Goal: Book appointment/travel/reservation

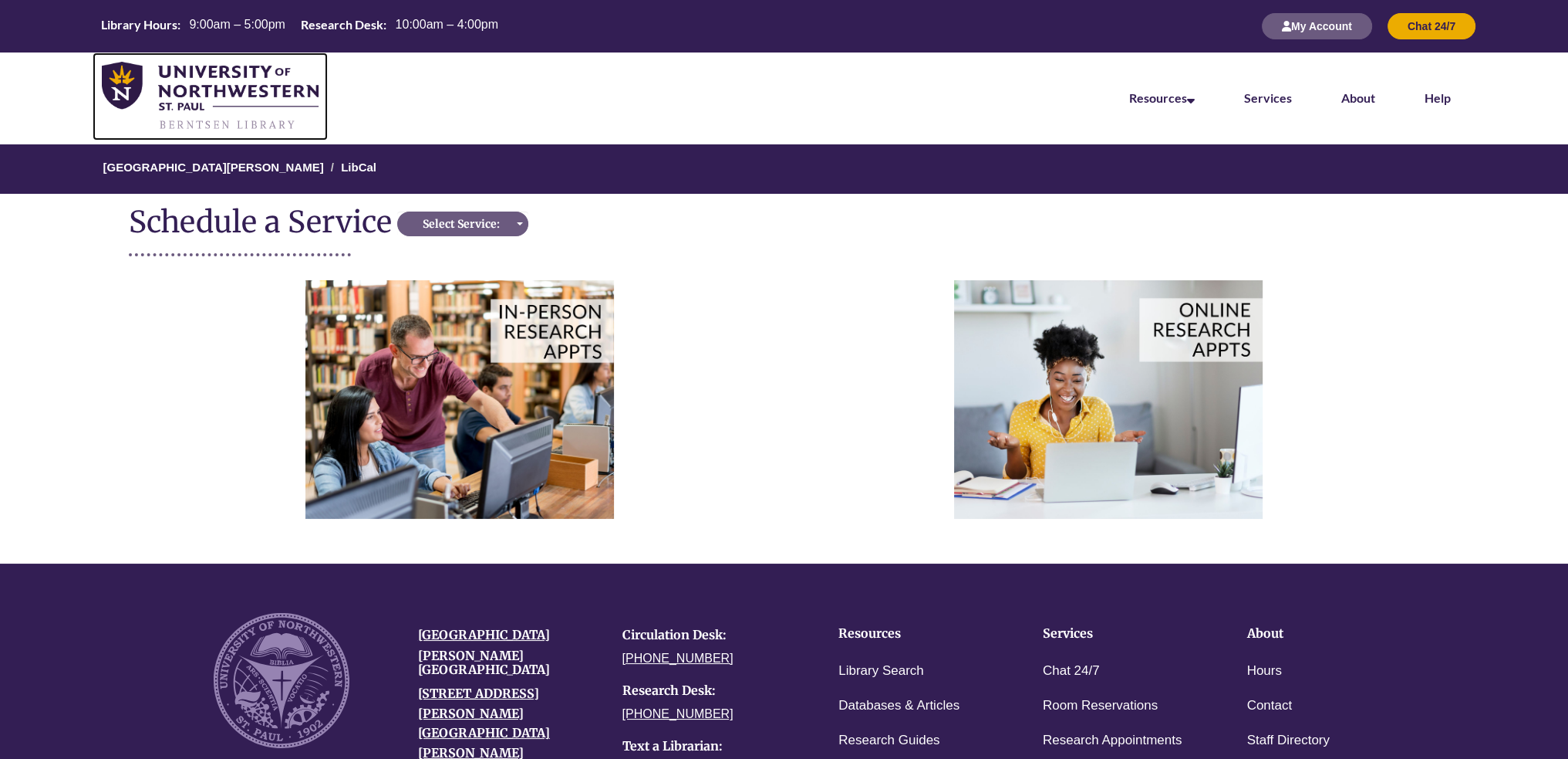
click at [235, 113] on img at bounding box center [210, 96] width 217 height 69
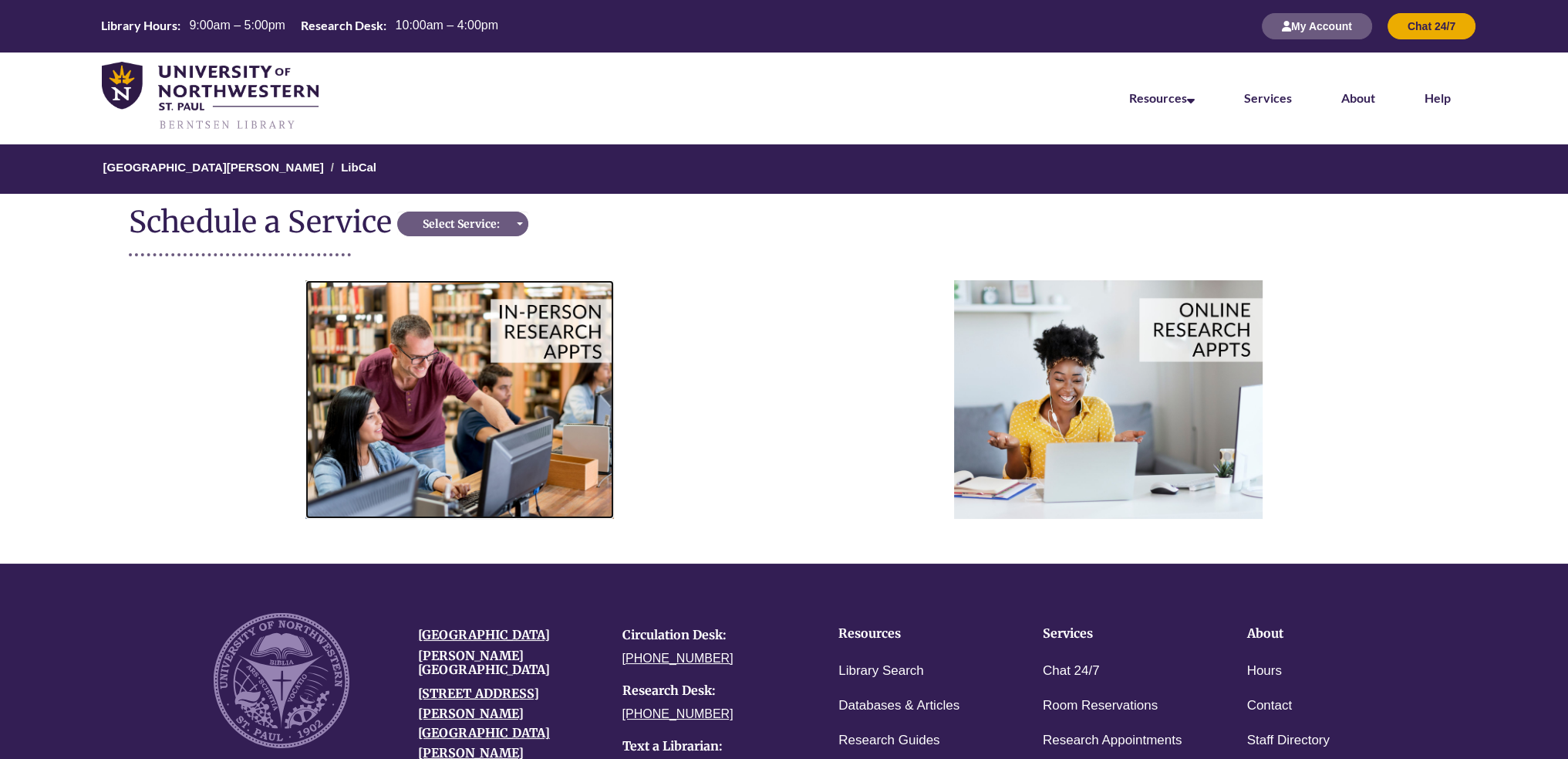
click at [491, 345] on img at bounding box center [460, 400] width 309 height 238
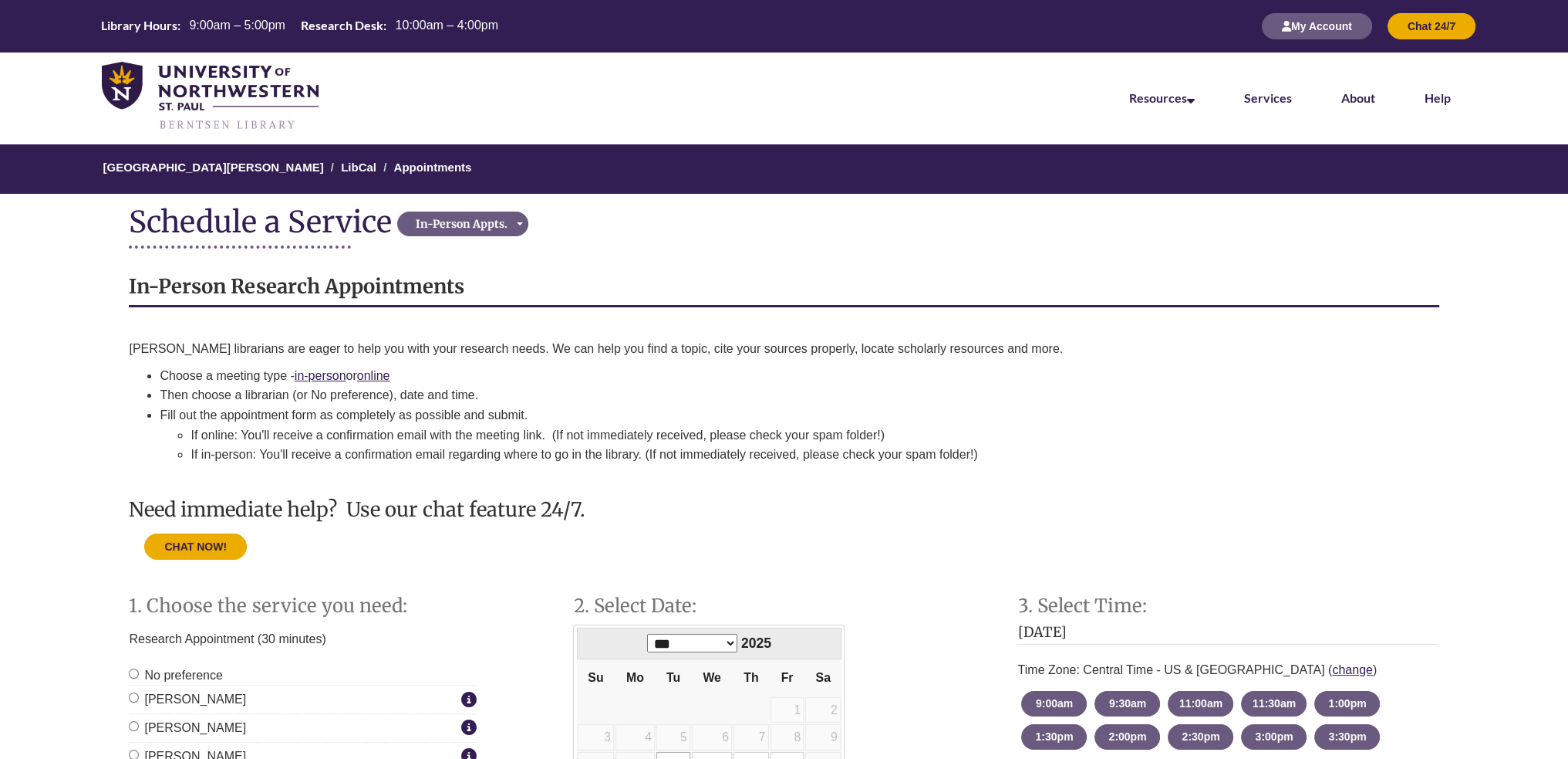
scroll to position [309, 0]
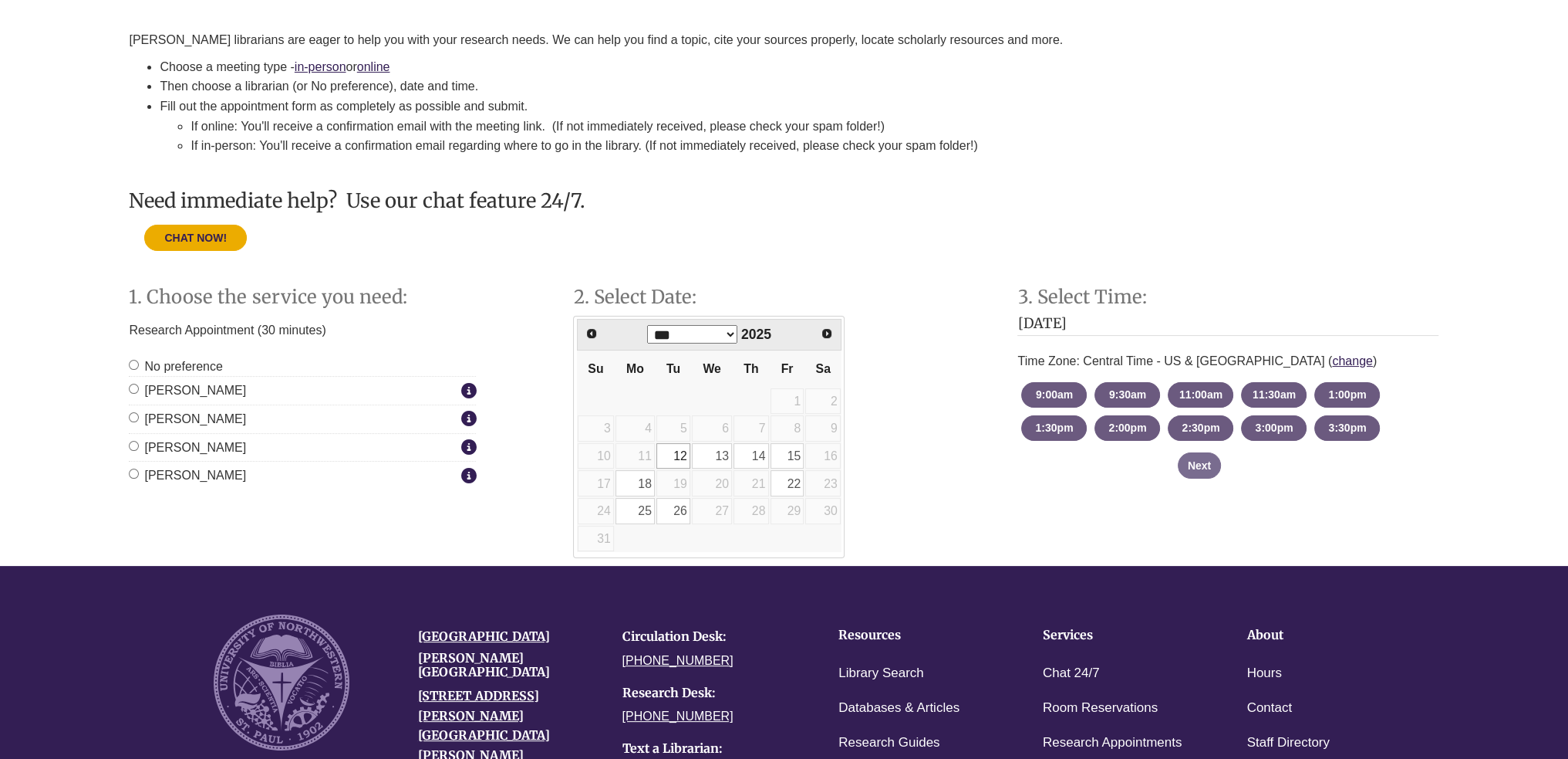
click at [1052, 410] on div "3. Select Time: Tuesday, August 12, 2025 Time Zone: Central Time - US & Canada …" at bounding box center [1228, 375] width 444 height 207
click at [1049, 400] on button "9:00am - until 9:30am Tuesday, August 12, 2025" at bounding box center [1054, 395] width 65 height 26
click at [227, 462] on div "No preference Greg Rosauer More info about Greg Rosauer Nathan Farley More info…" at bounding box center [302, 421] width 347 height 129
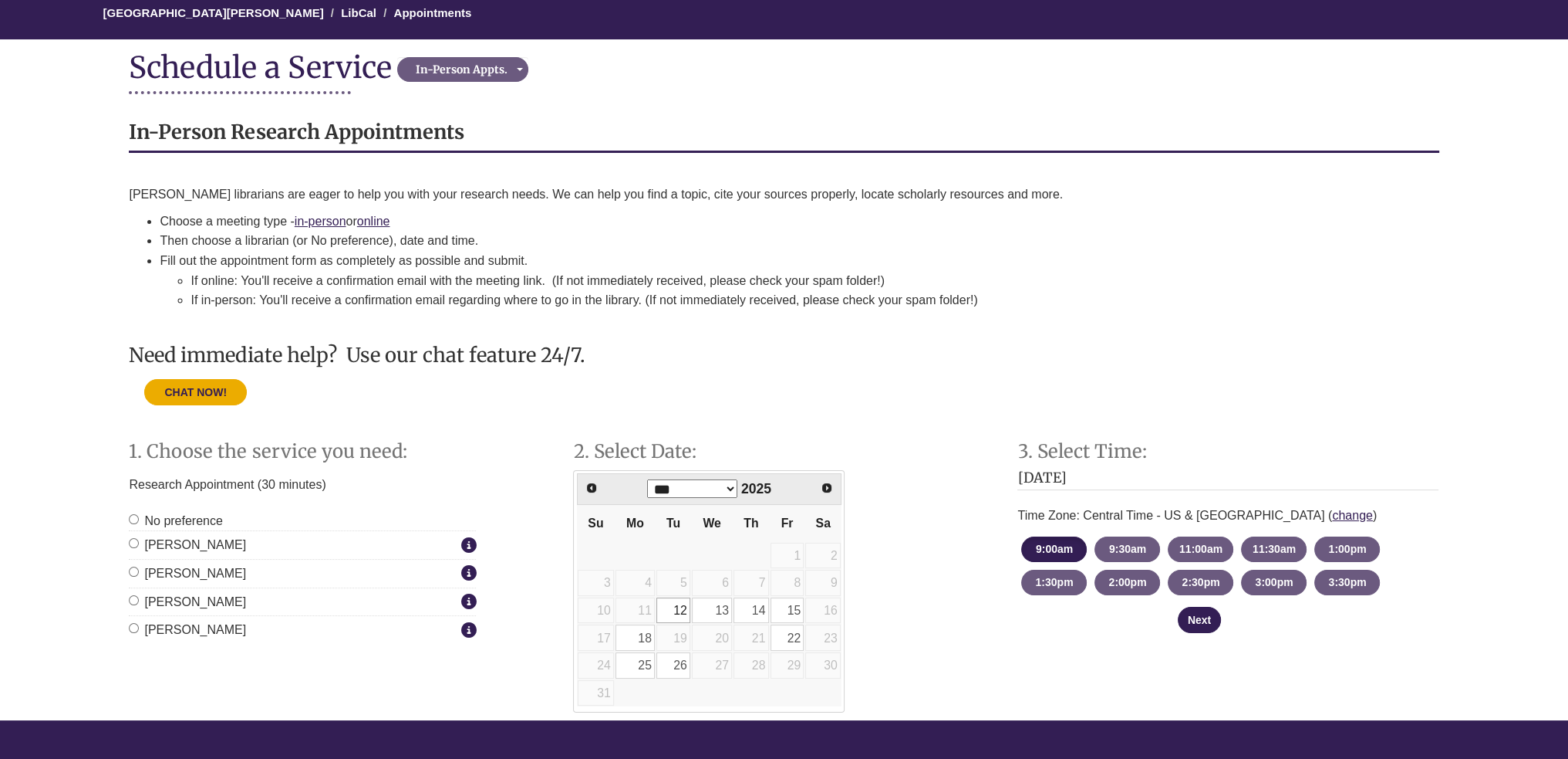
scroll to position [77, 0]
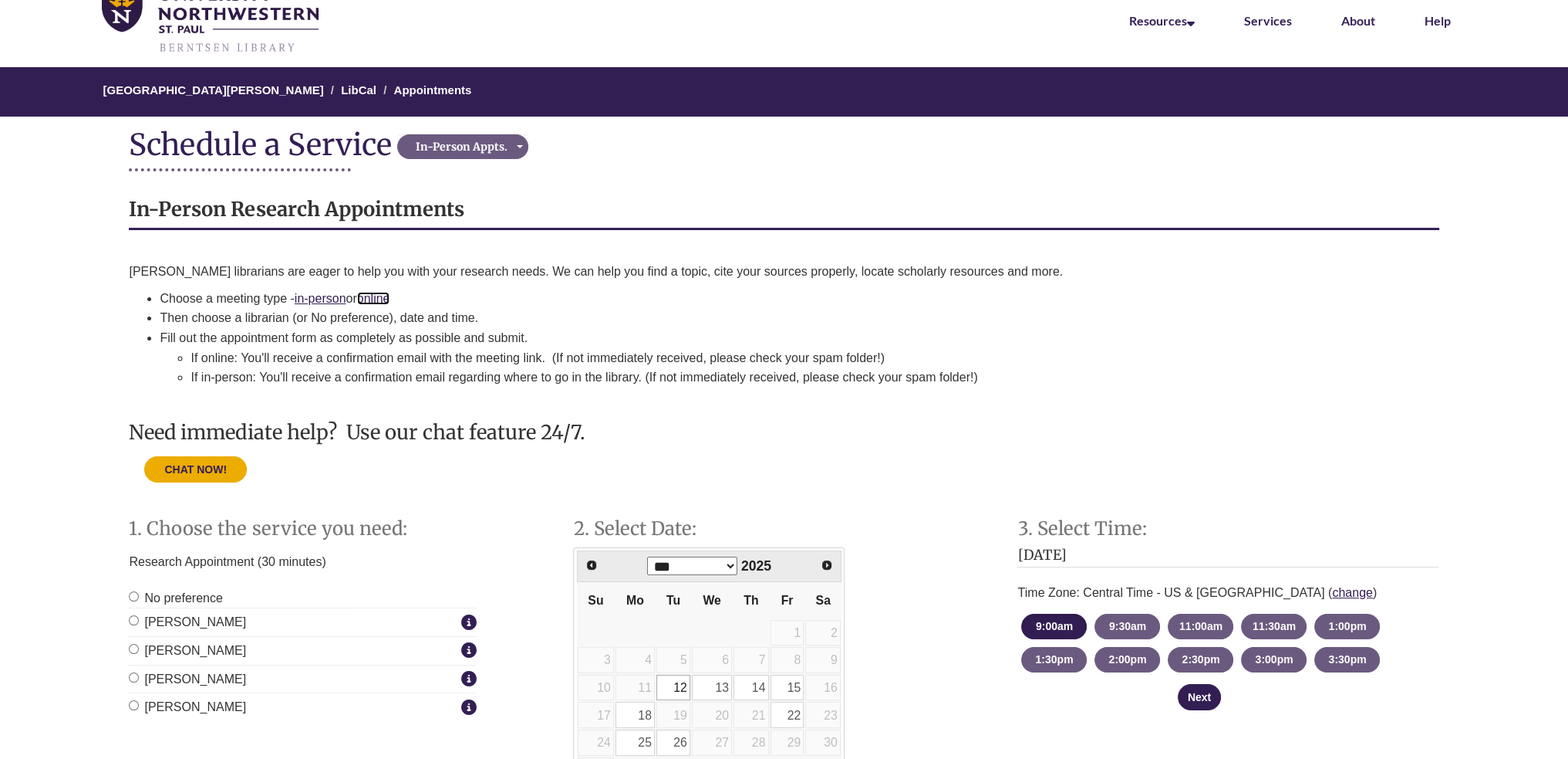
click at [376, 298] on link "online" at bounding box center [374, 298] width 33 height 13
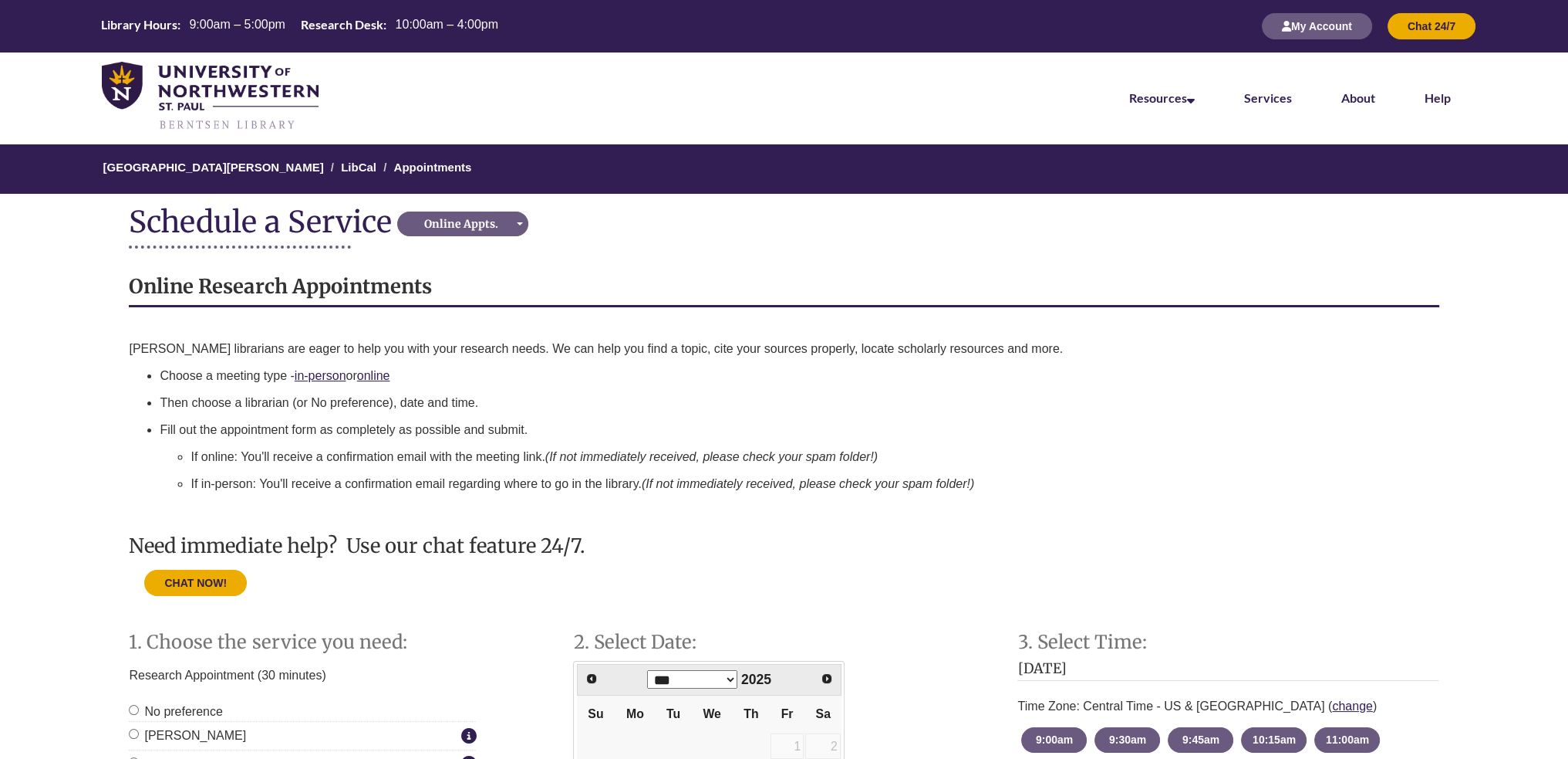
scroll to position [309, 0]
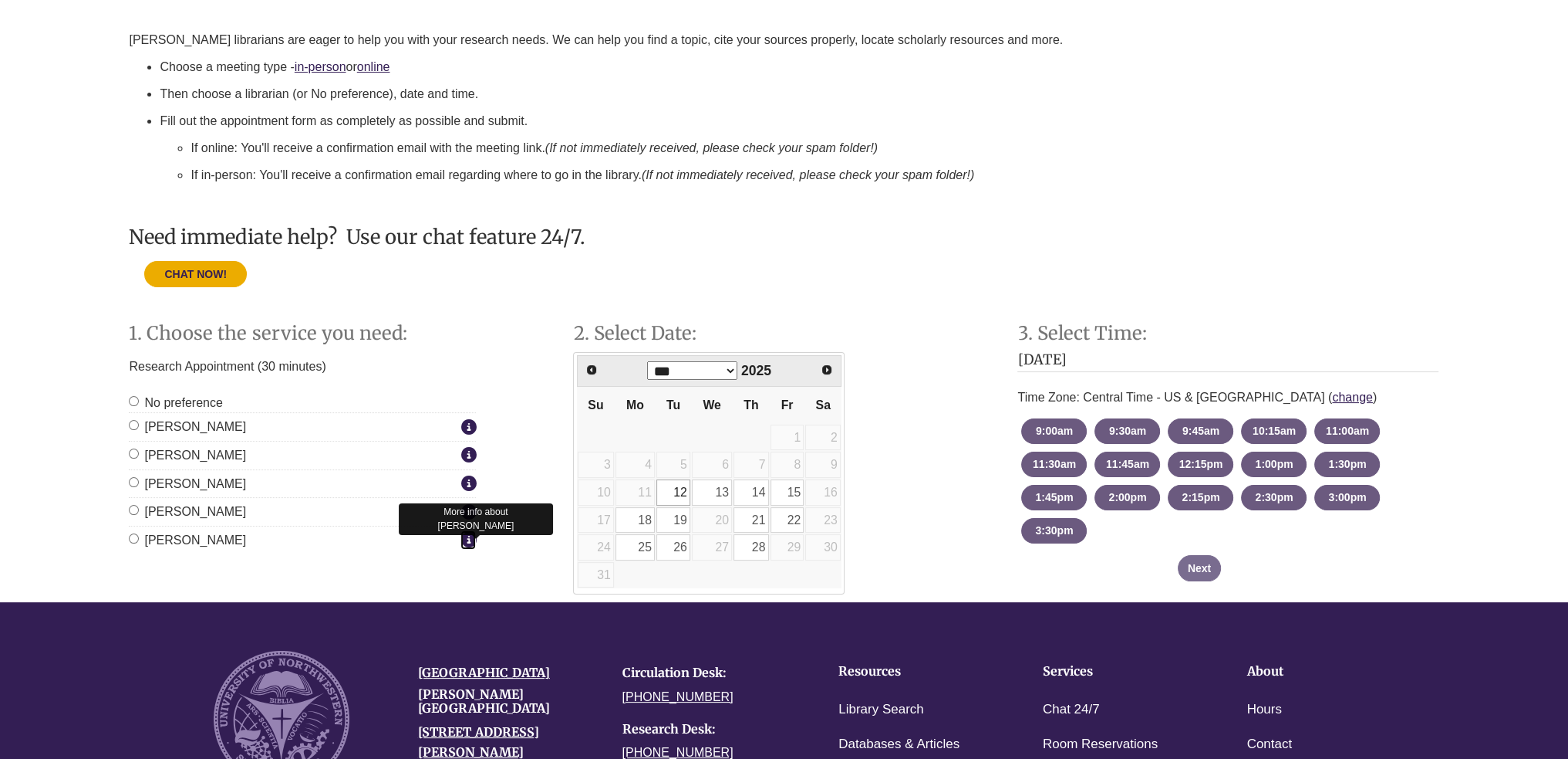
click at [466, 539] on icon "Staff Member Group: Online Appointments" at bounding box center [468, 539] width 15 height 1
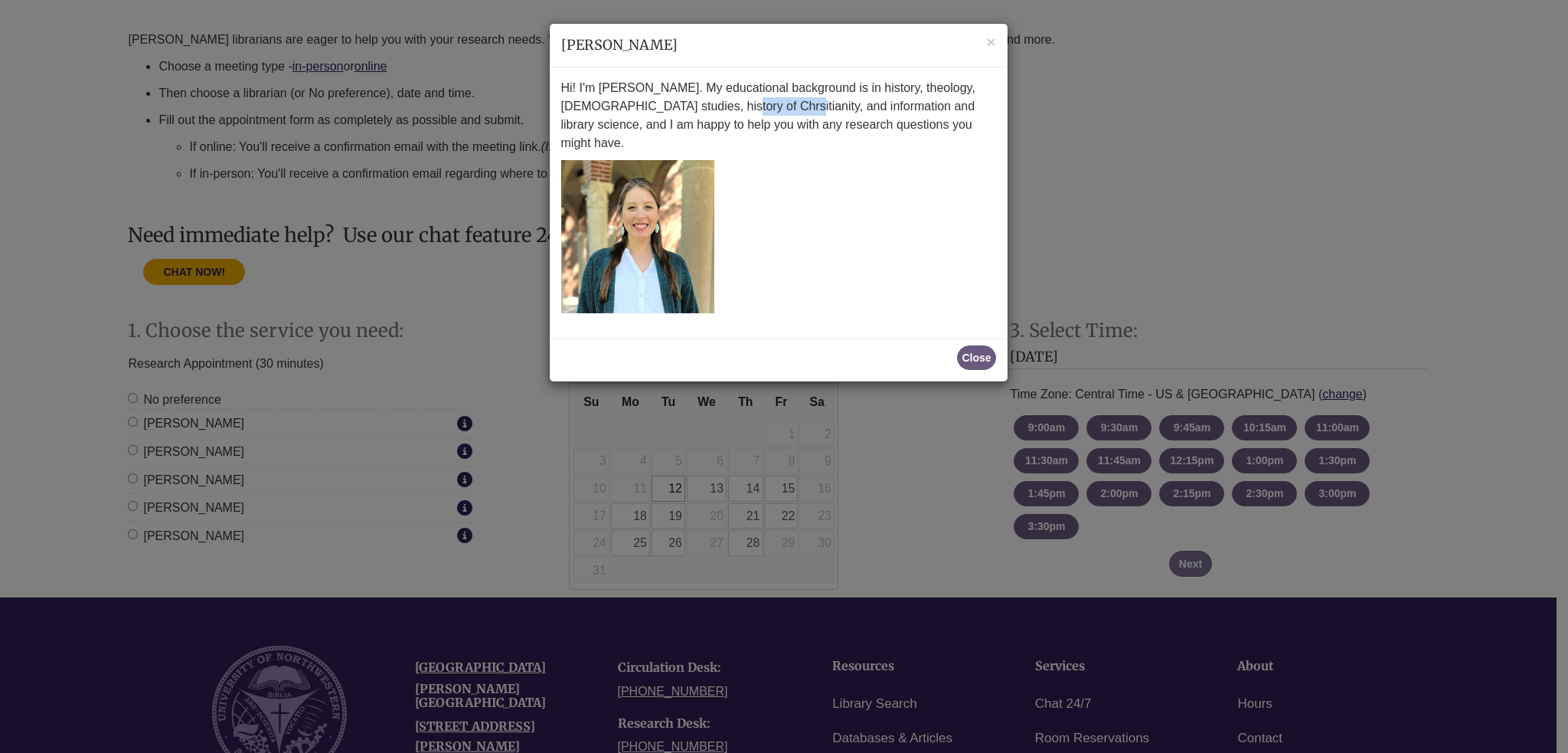
drag, startPoint x: 676, startPoint y: 110, endPoint x: 728, endPoint y: 109, distance: 52.0
click at [728, 109] on p "Hi! I'm Becky Halberg. My educational background is in history, theology, bibli…" at bounding box center [778, 116] width 435 height 73
click at [825, 160] on p at bounding box center [778, 237] width 435 height 153
click at [989, 39] on span "×" at bounding box center [990, 42] width 9 height 18
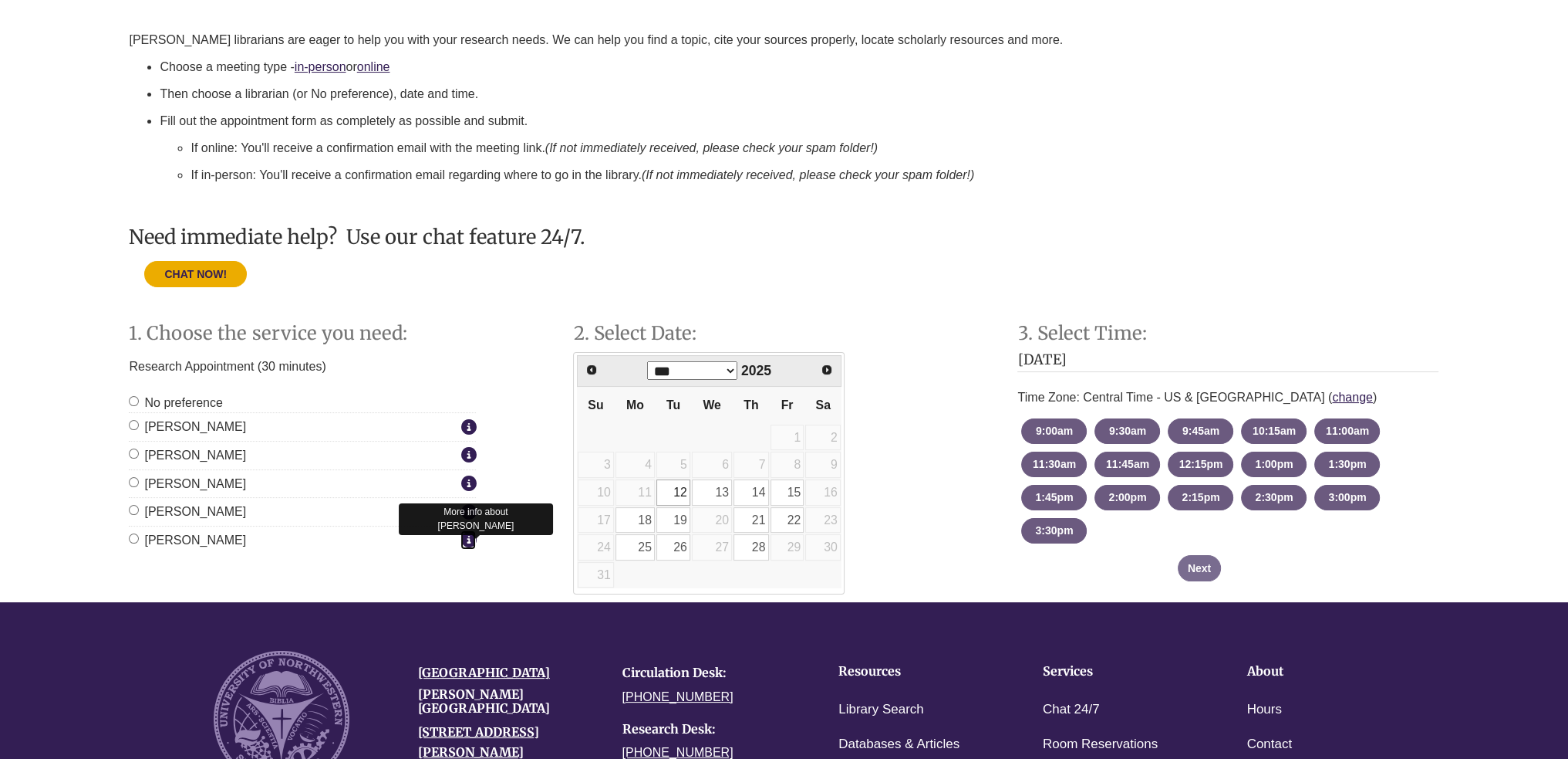
click at [463, 539] on icon "Staff Member Group: Online Appointments" at bounding box center [468, 539] width 15 height 1
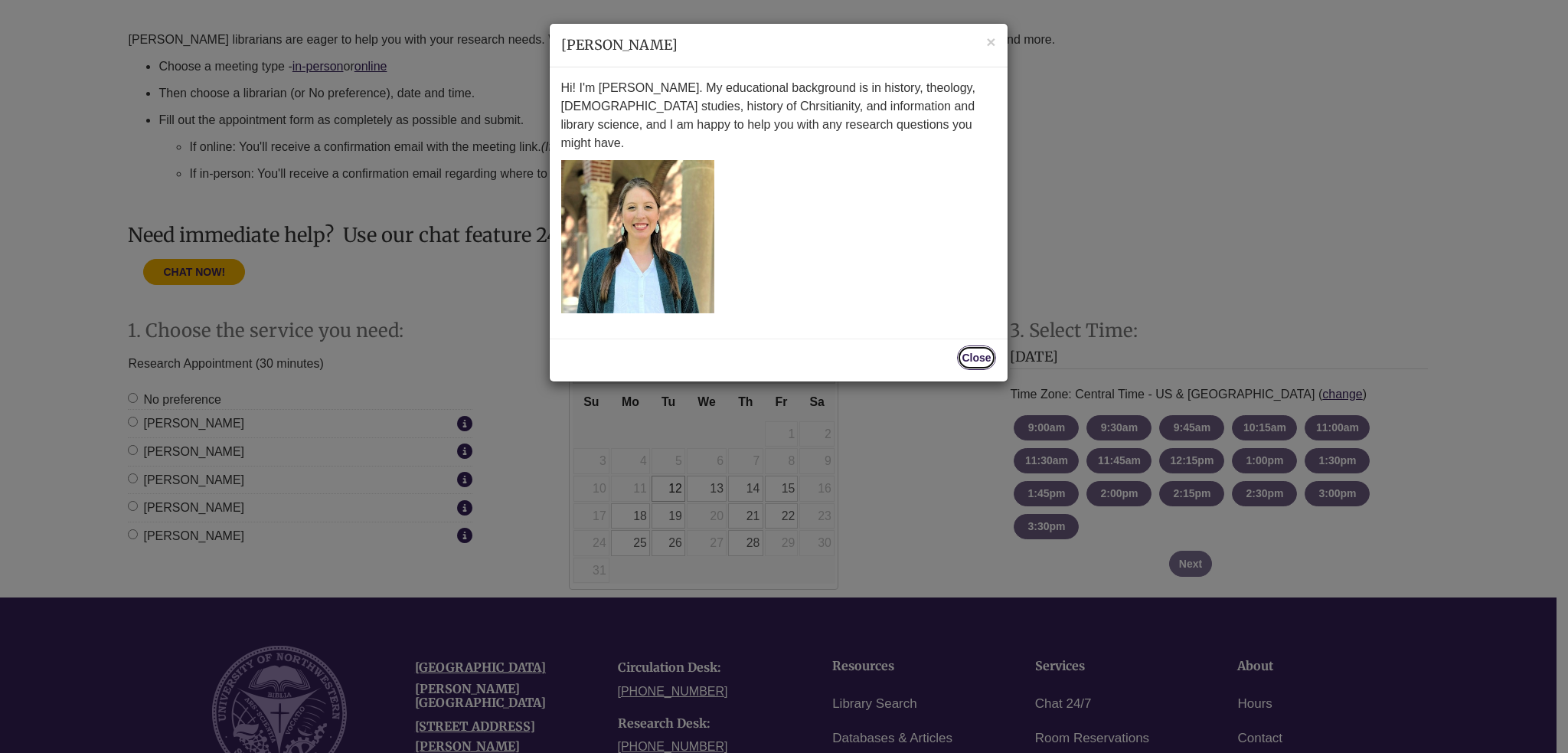
click at [977, 345] on button "Close" at bounding box center [976, 357] width 38 height 25
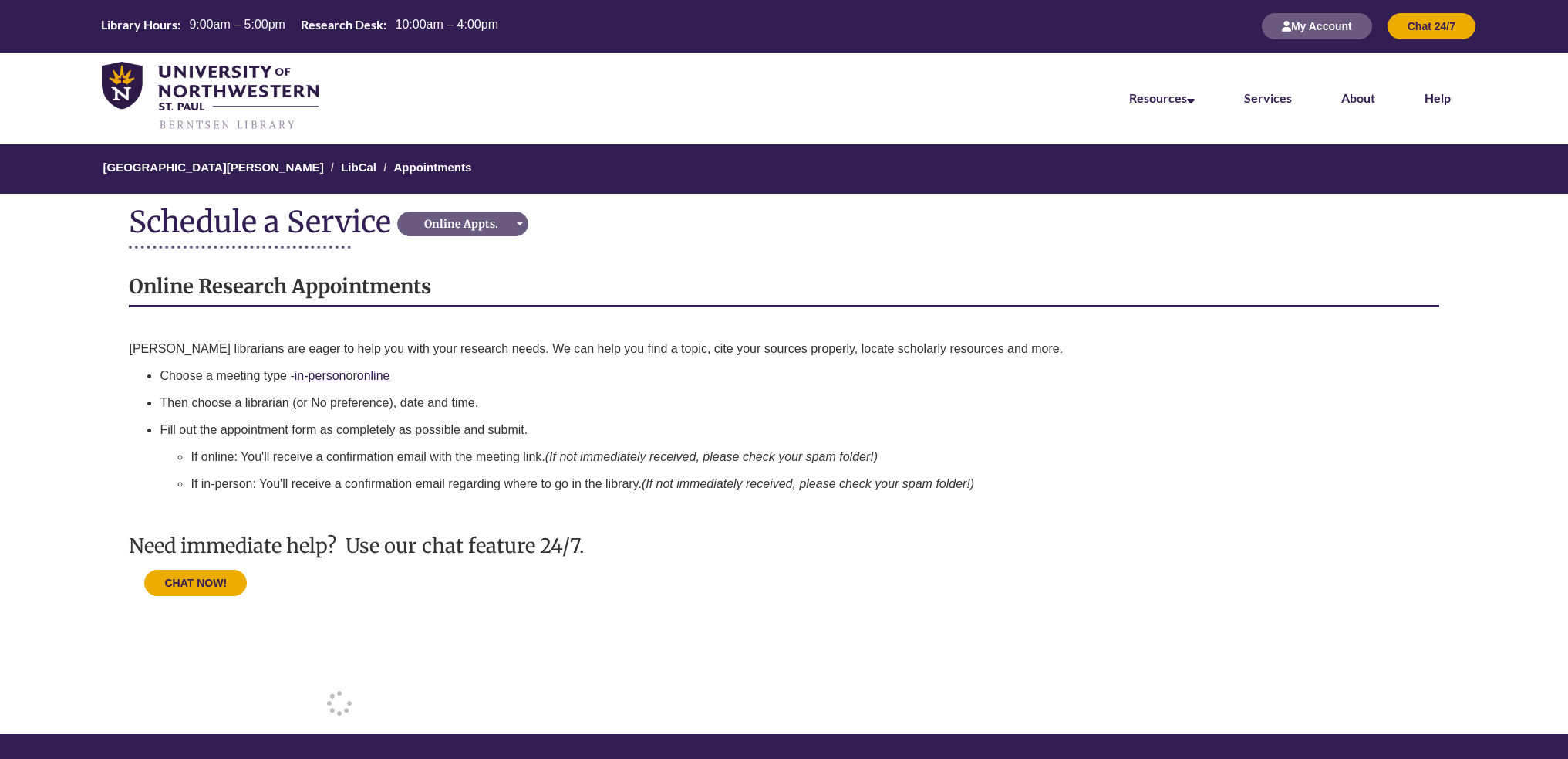
scroll to position [309, 0]
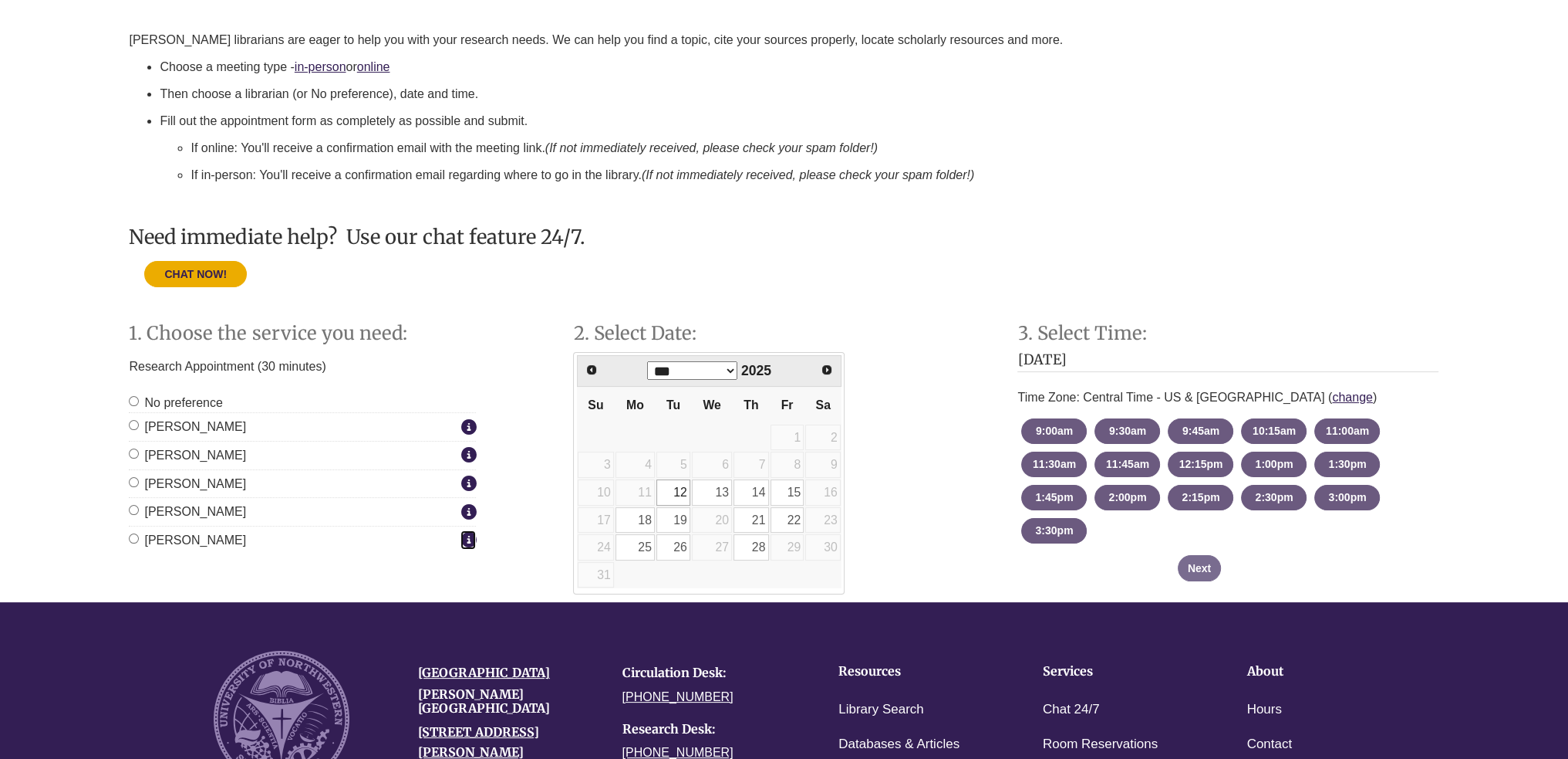
click at [472, 539] on icon "Staff Member Group: Online Appointments" at bounding box center [468, 539] width 15 height 1
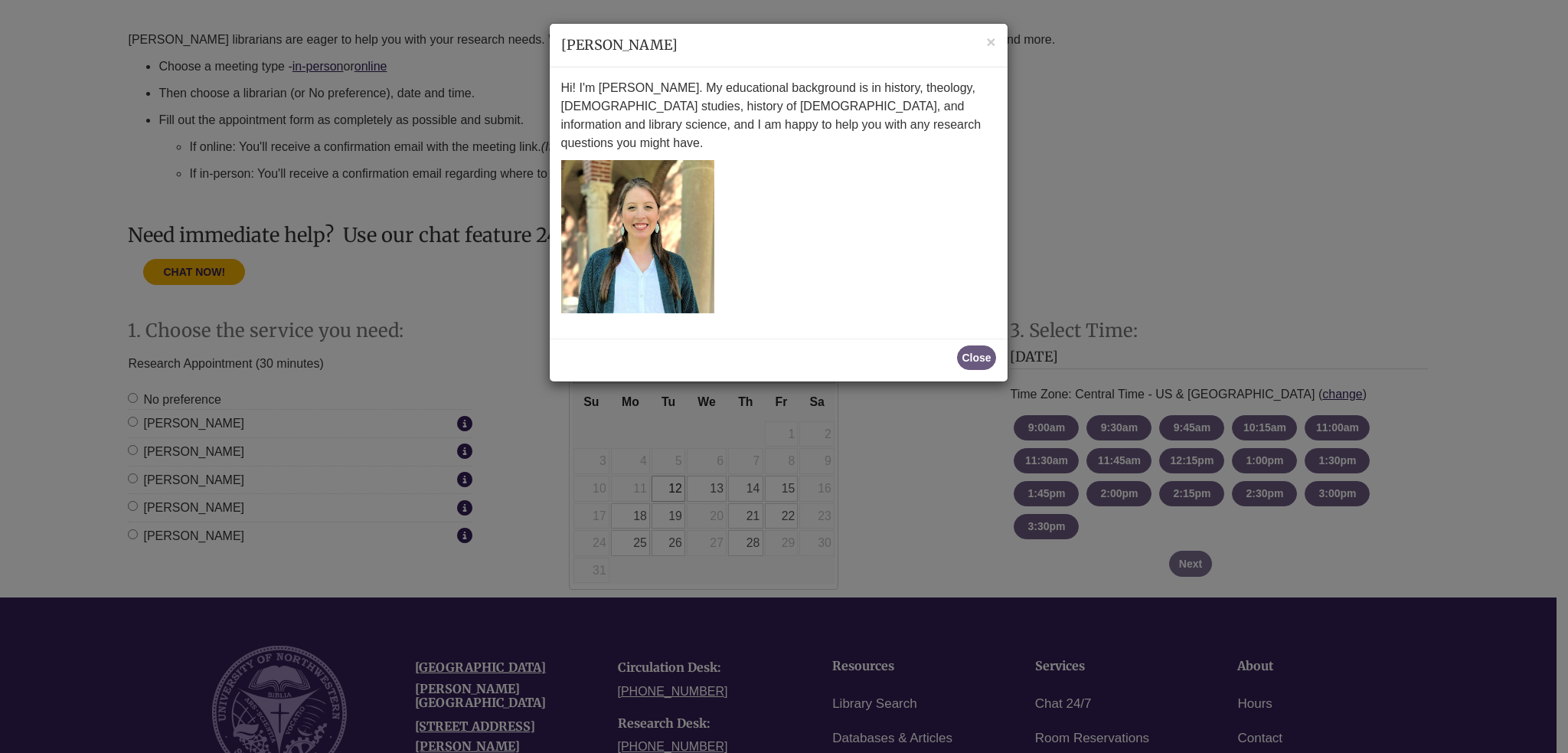
click at [981, 339] on div "Close" at bounding box center [778, 360] width 458 height 43
click at [982, 345] on button "Close" at bounding box center [976, 357] width 38 height 25
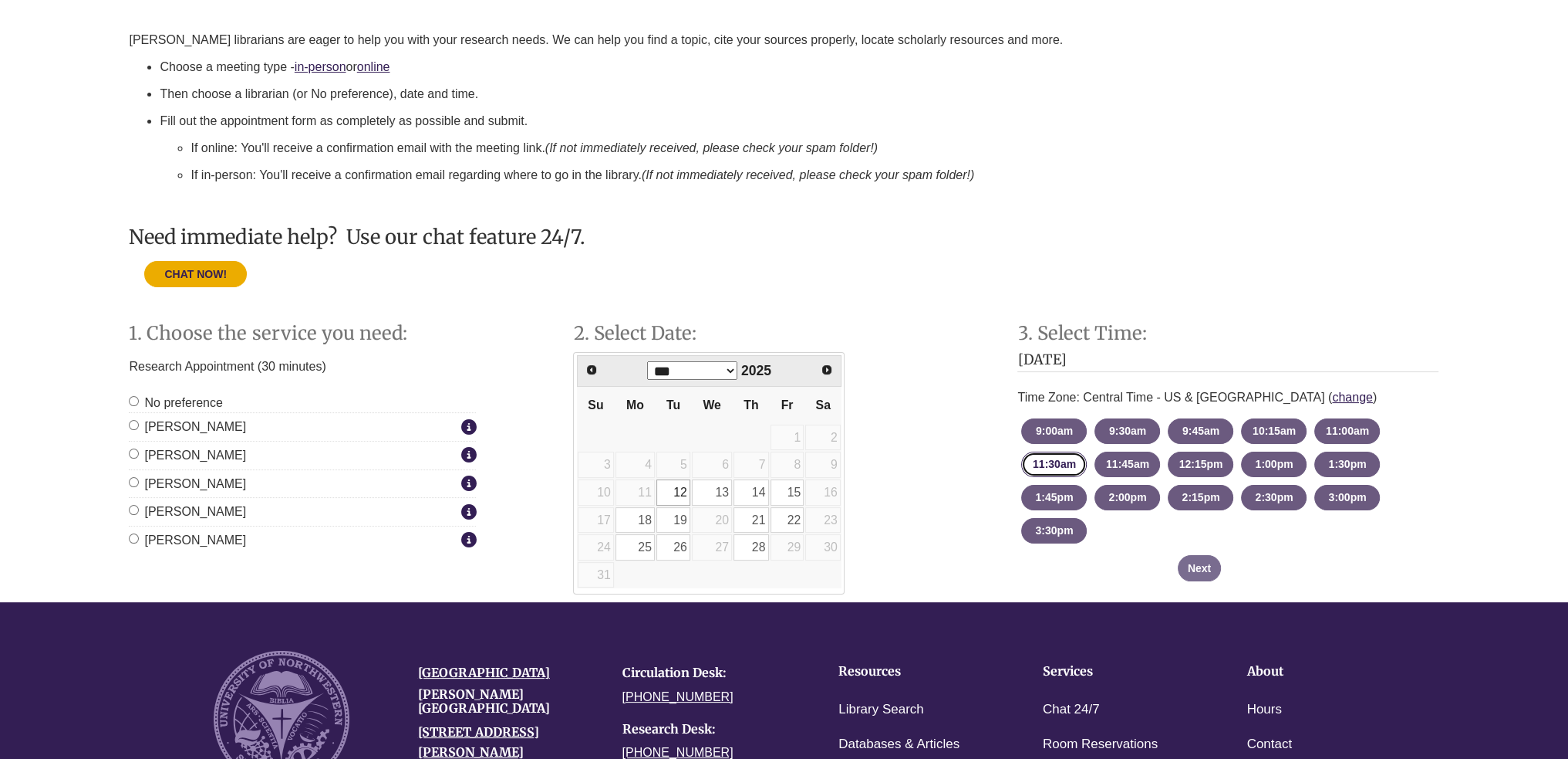
click at [1059, 460] on button "11:30am - until 12:00pm [DATE]" at bounding box center [1054, 464] width 65 height 26
click at [1192, 559] on button "Next" at bounding box center [1199, 568] width 43 height 27
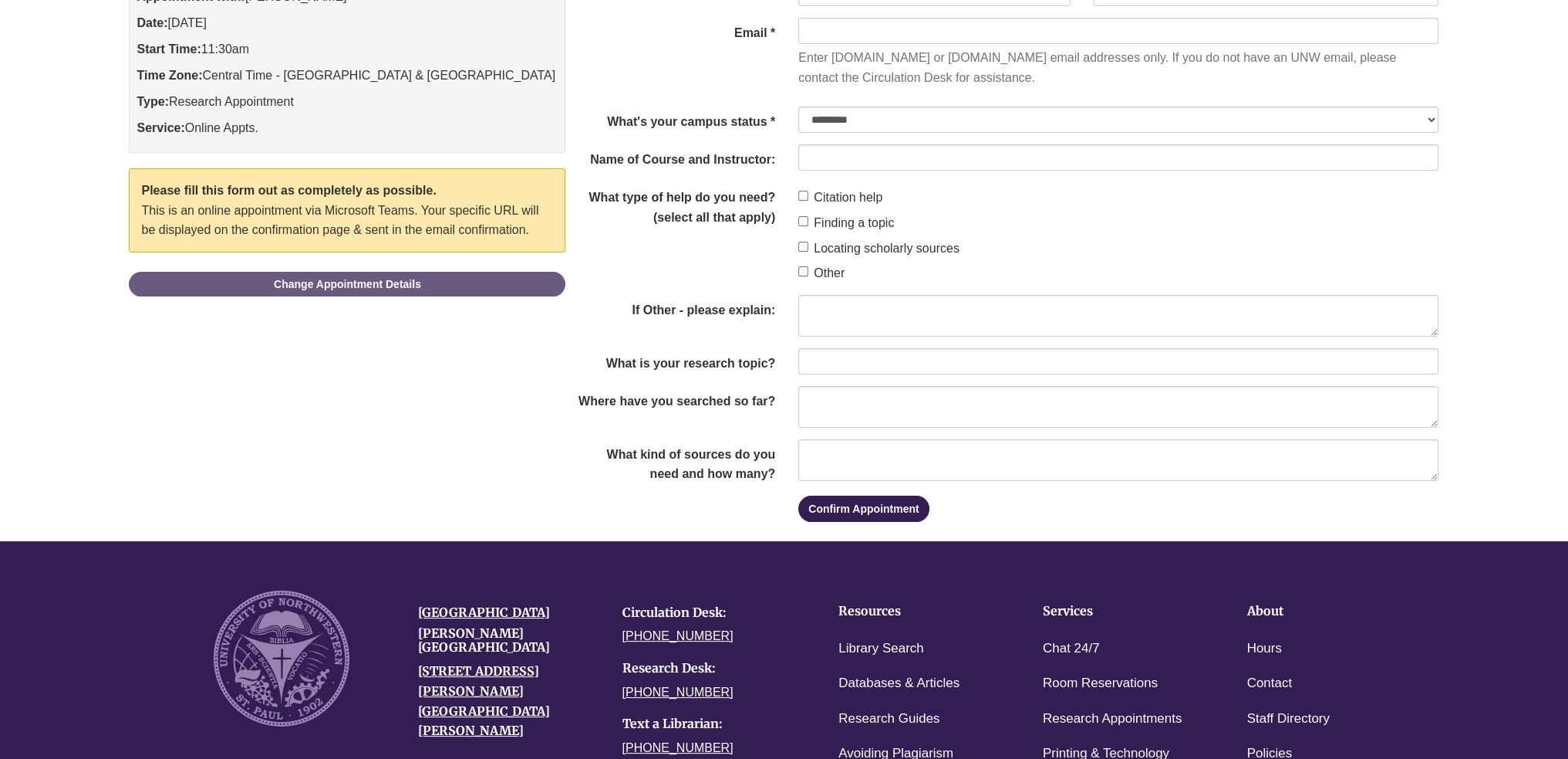
scroll to position [154, 0]
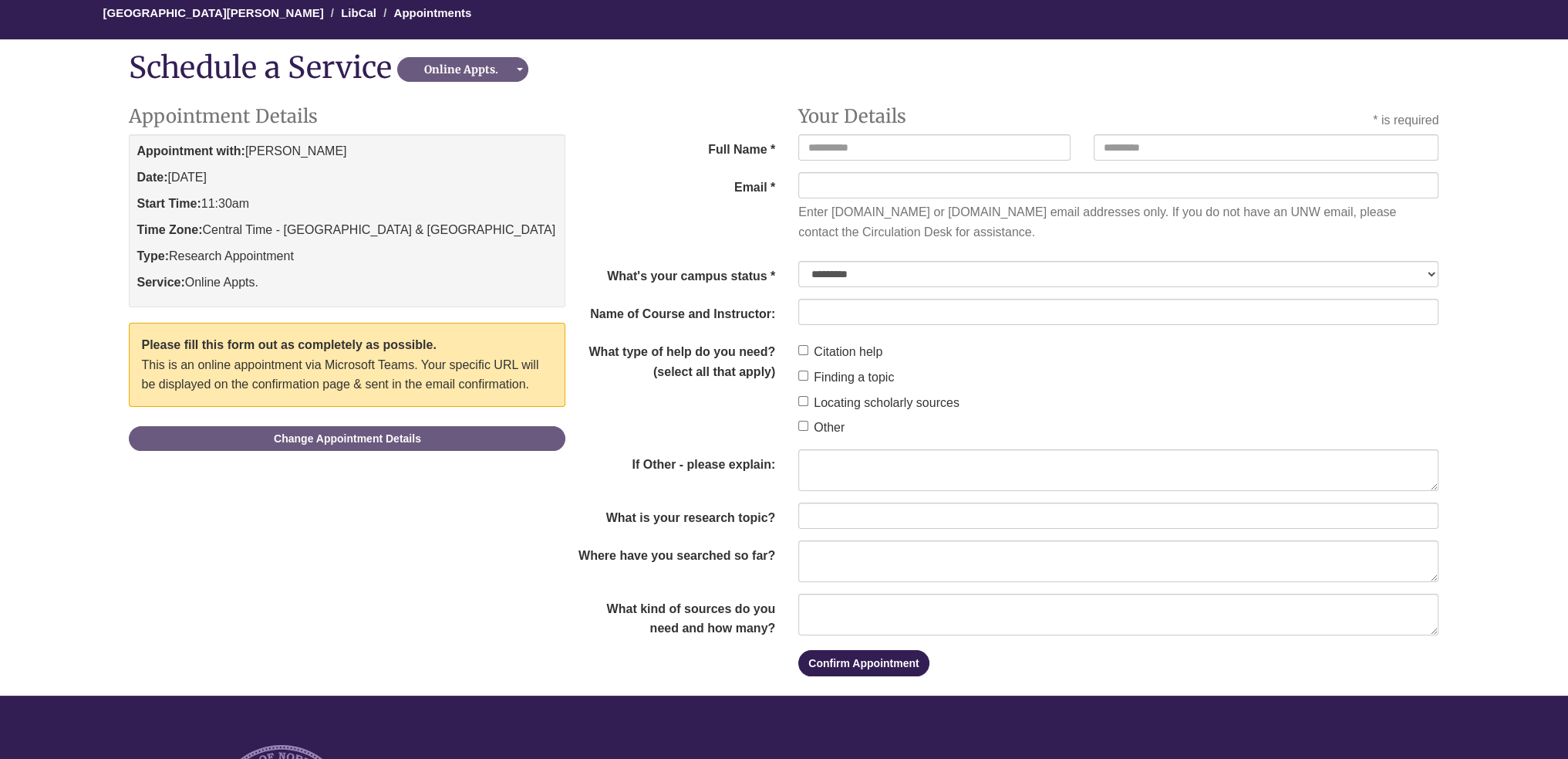
click at [485, 450] on div "Appointment Details Appointment with: Jessica Moore Date: Tuesday, August 12, 2…" at bounding box center [346, 274] width 436 height 367
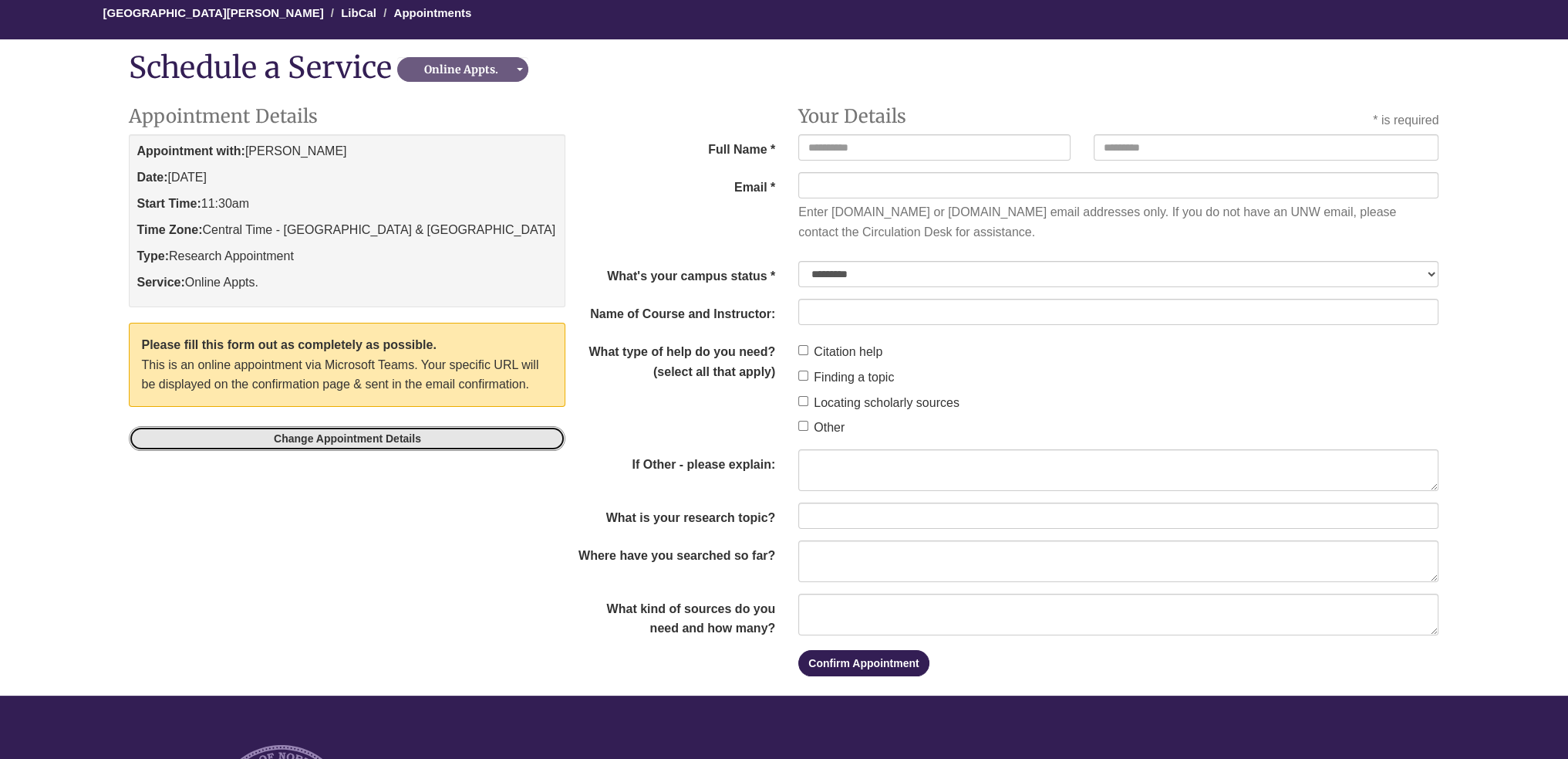
click at [490, 437] on link "Change Appointment Details" at bounding box center [346, 438] width 436 height 25
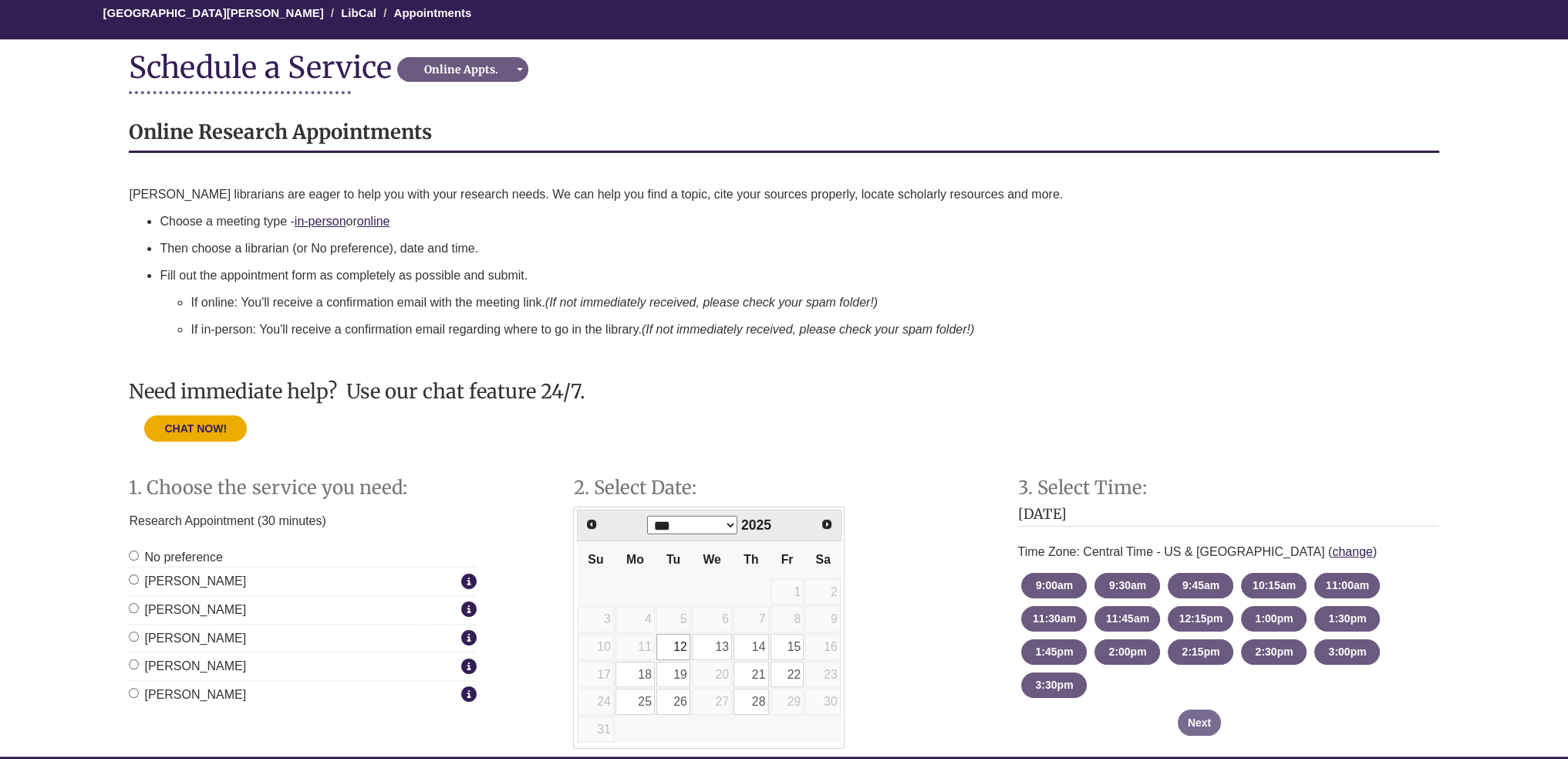
scroll to position [540, 0]
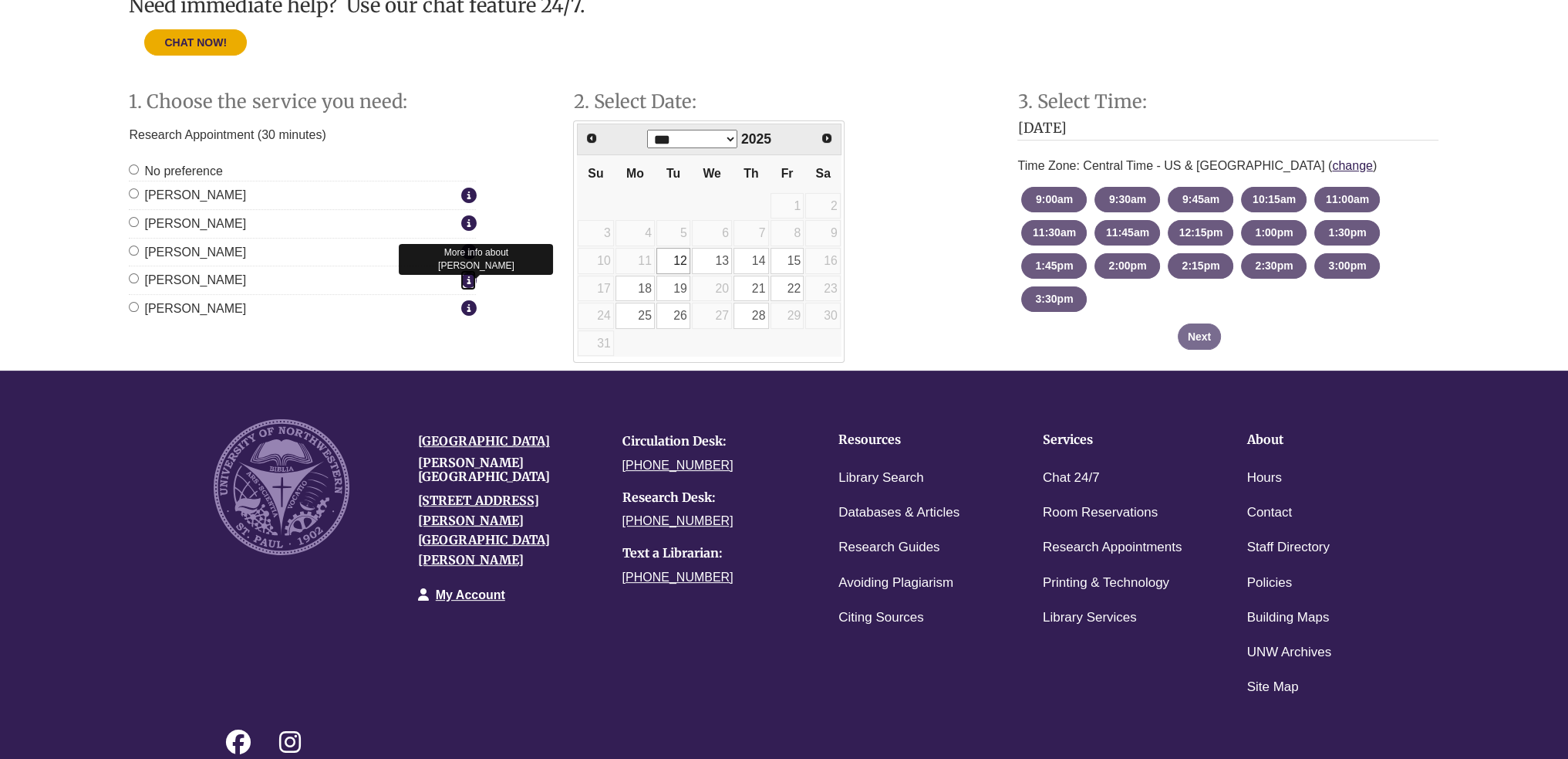
click at [469, 280] on icon "Staff Member Group: Online Appointments" at bounding box center [468, 280] width 15 height 1
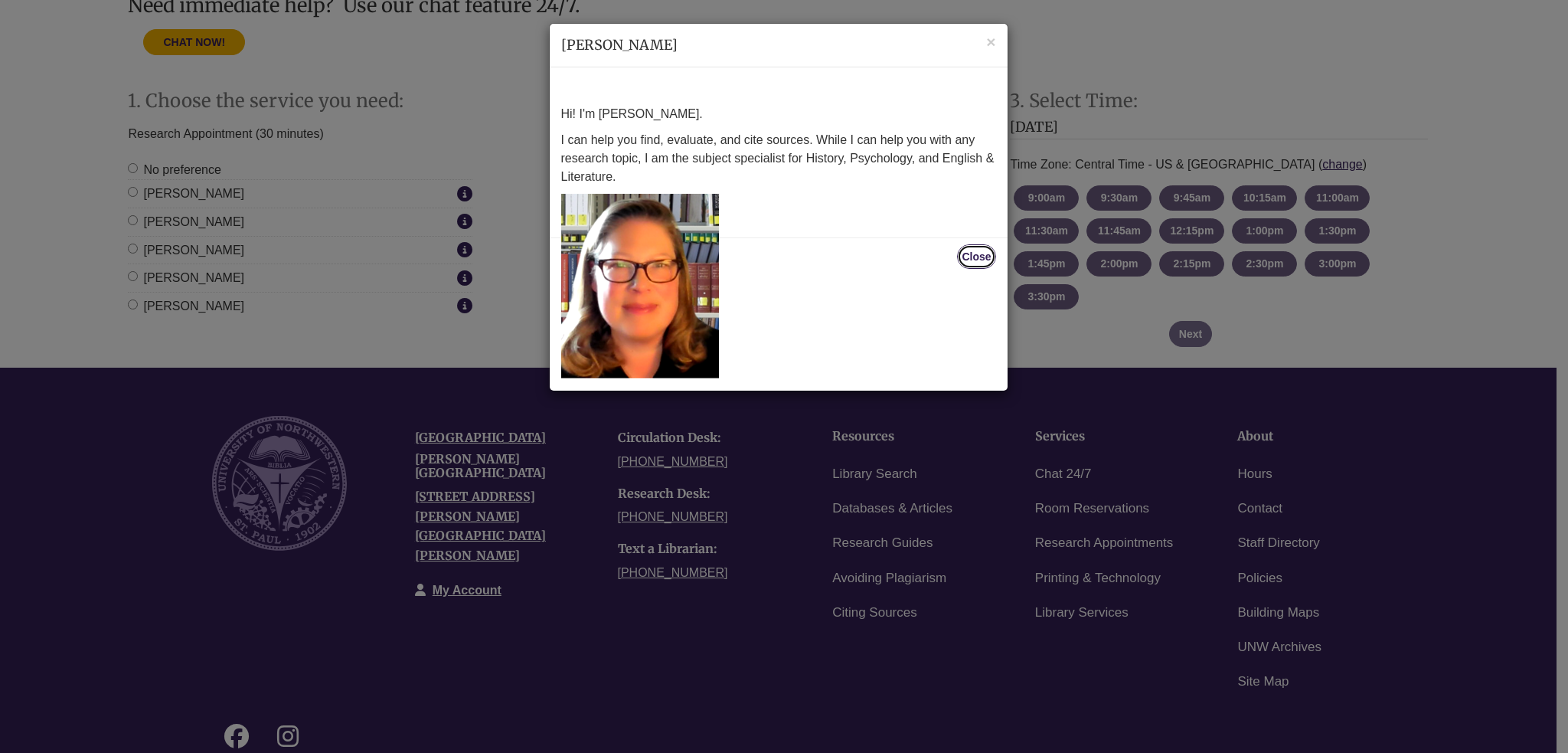
click at [975, 260] on button "Close" at bounding box center [976, 256] width 38 height 25
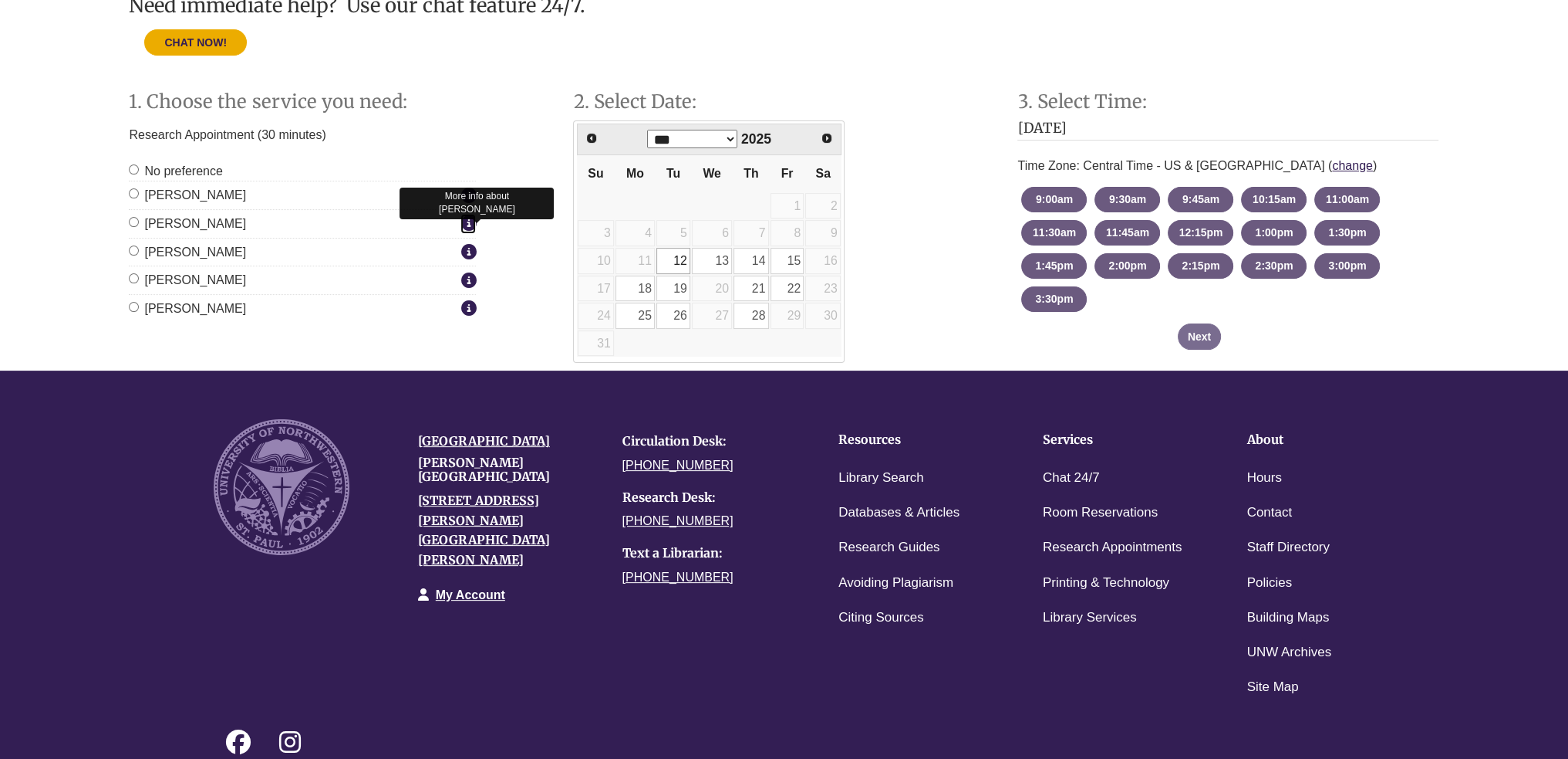
click at [473, 222] on icon "Staff Member Group: Online Appointments" at bounding box center [468, 222] width 15 height 1
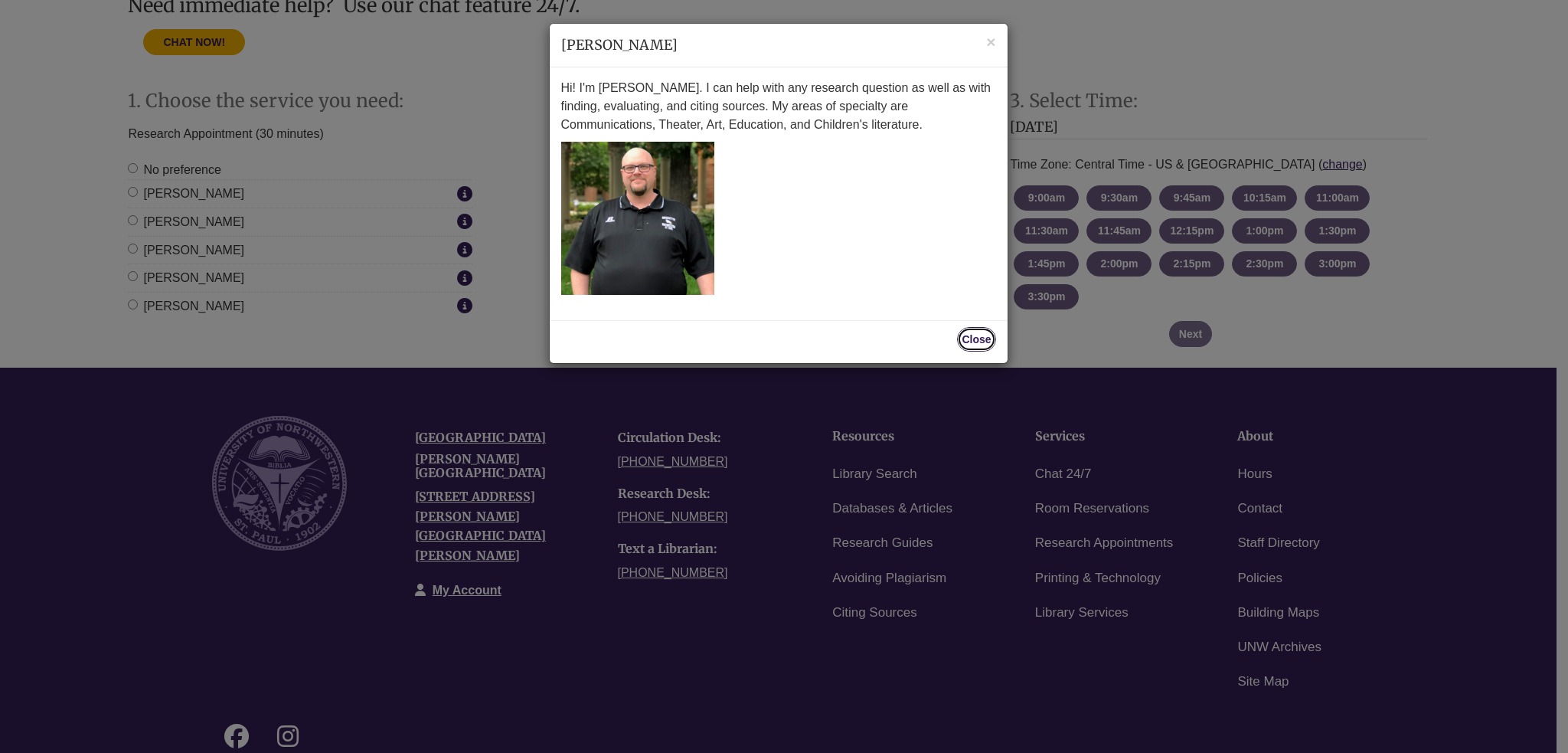
drag, startPoint x: 995, startPoint y: 336, endPoint x: 987, endPoint y: 337, distance: 8.1
click at [989, 337] on button "Close" at bounding box center [976, 339] width 38 height 25
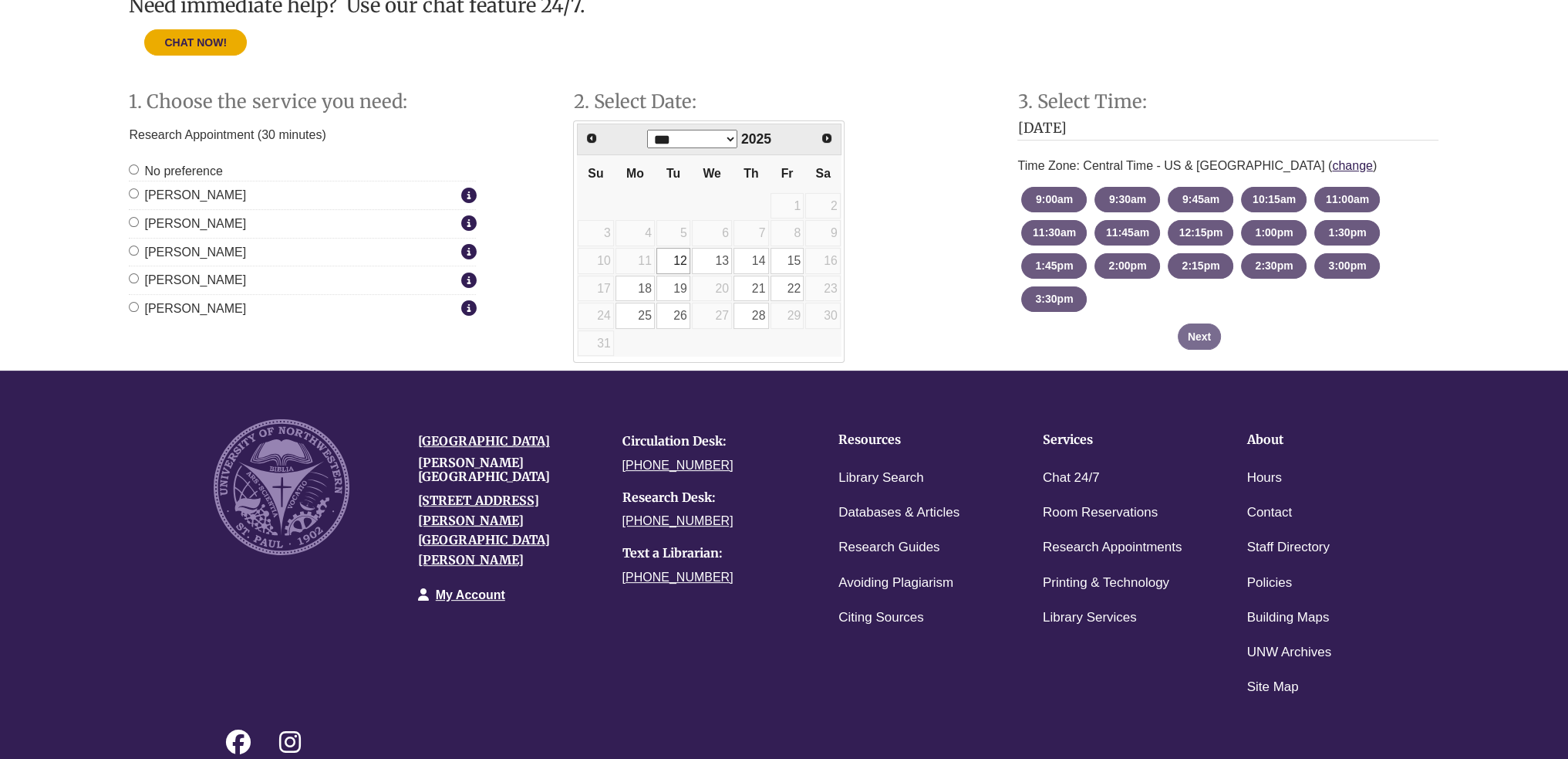
click at [451, 250] on label "Ruth McGuire" at bounding box center [292, 252] width 327 height 20
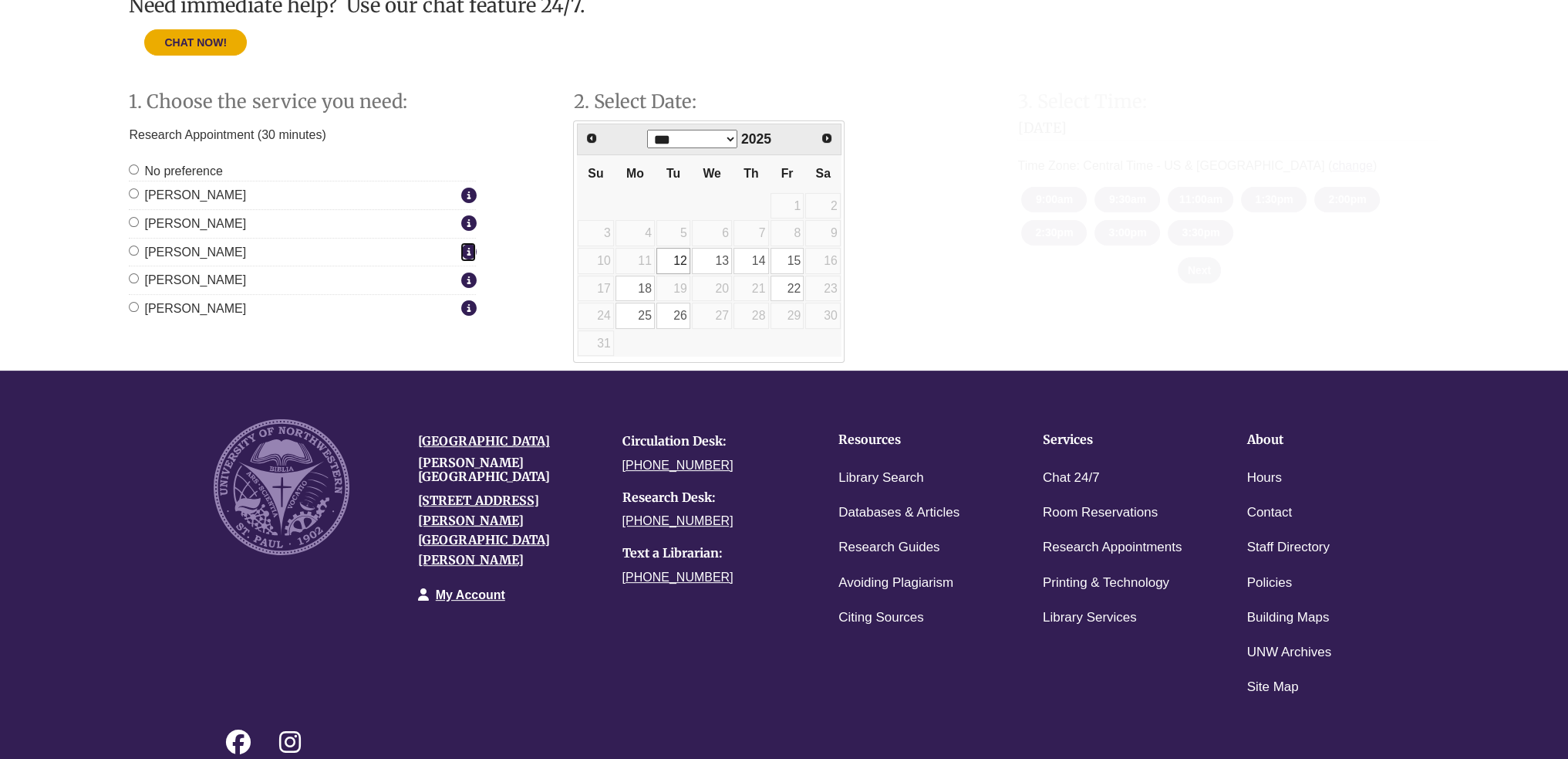
click at [460, 251] on link "More info about Ruth McGuire" at bounding box center [468, 252] width 15 height 20
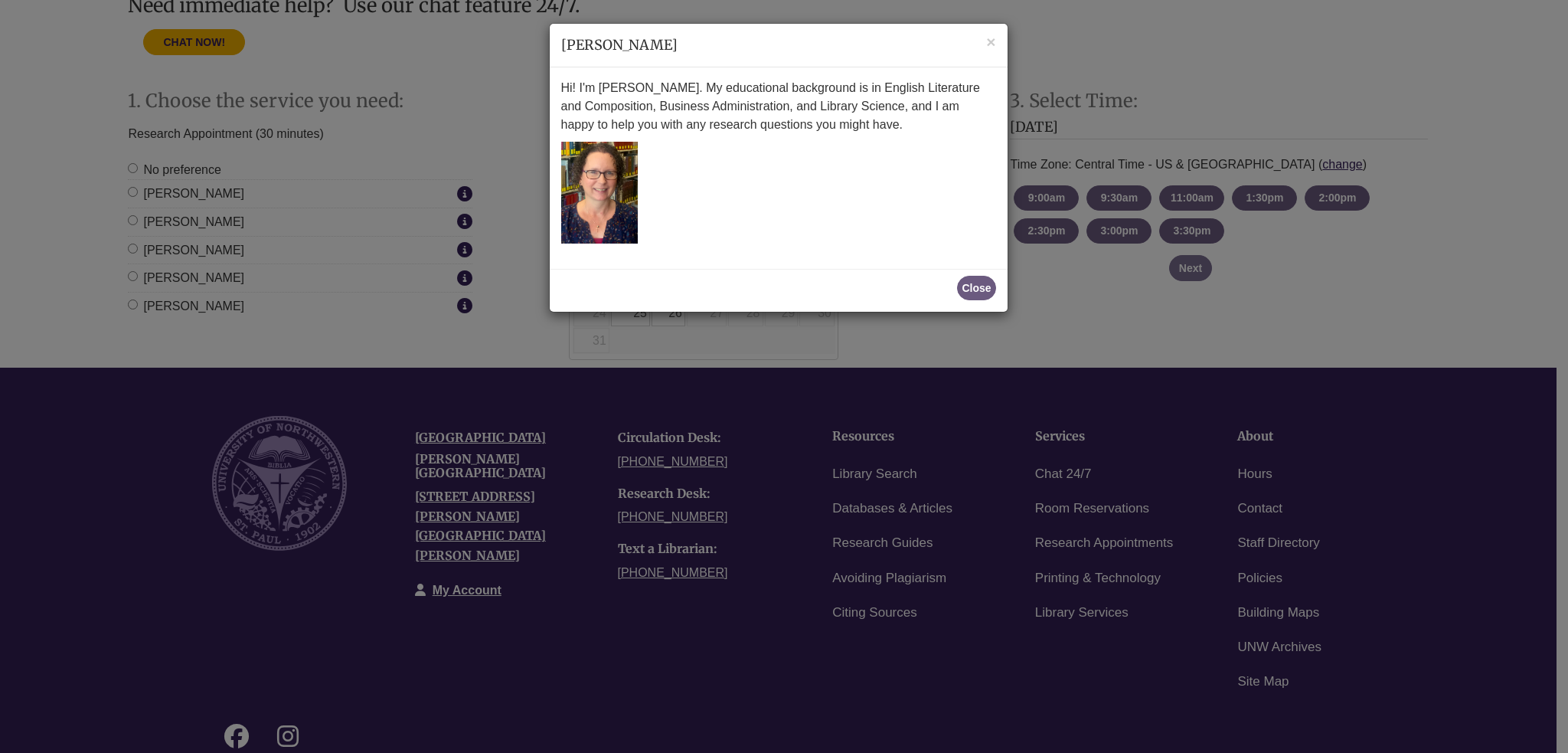
click at [453, 192] on div "× Ruth McGuire Hi! I'm Ruth McGuire. My educational background is in English Li…" at bounding box center [784, 376] width 1568 height 753
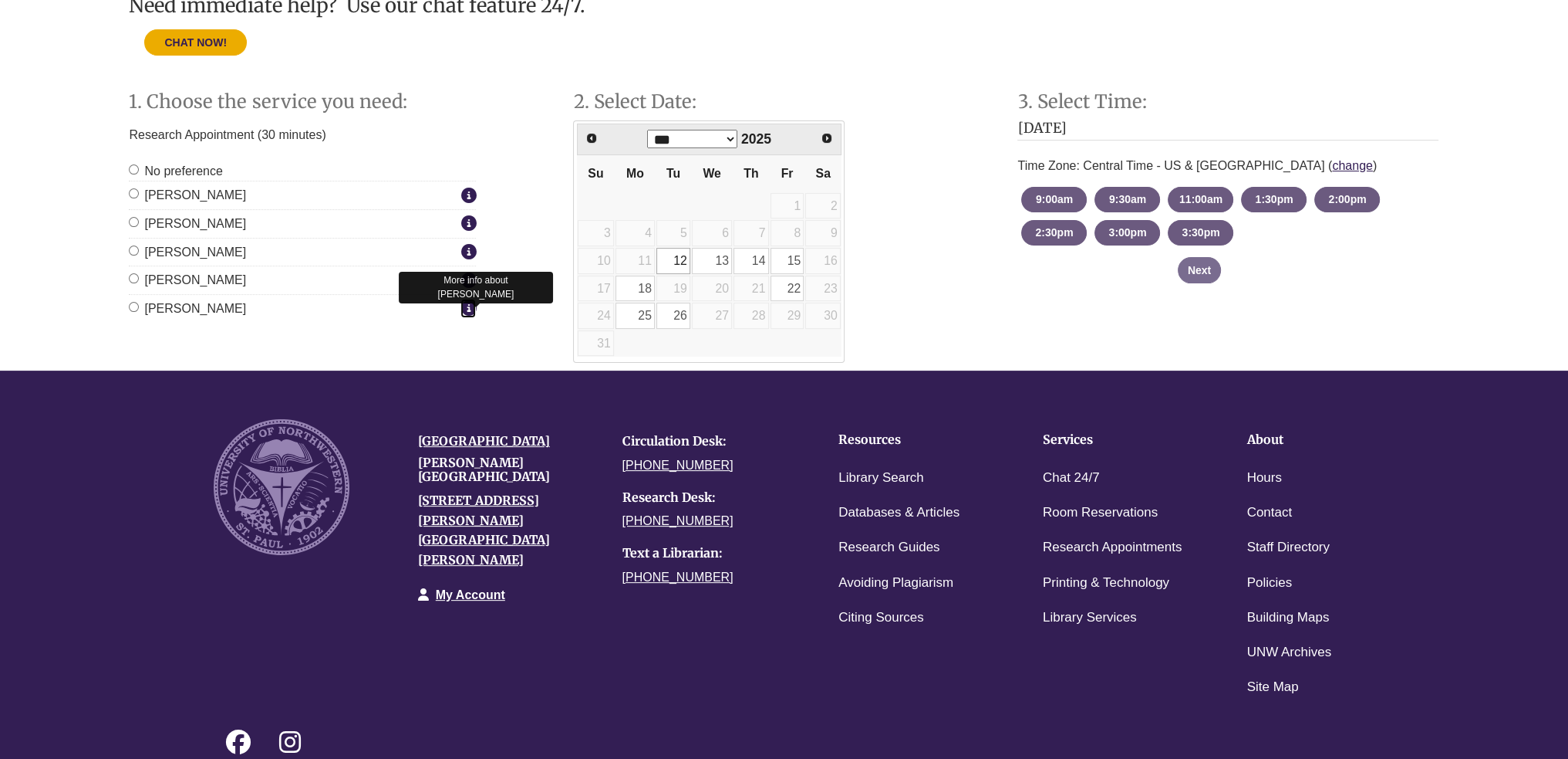
click at [471, 307] on icon "Staff Member Group: Online Appointments" at bounding box center [468, 307] width 15 height 1
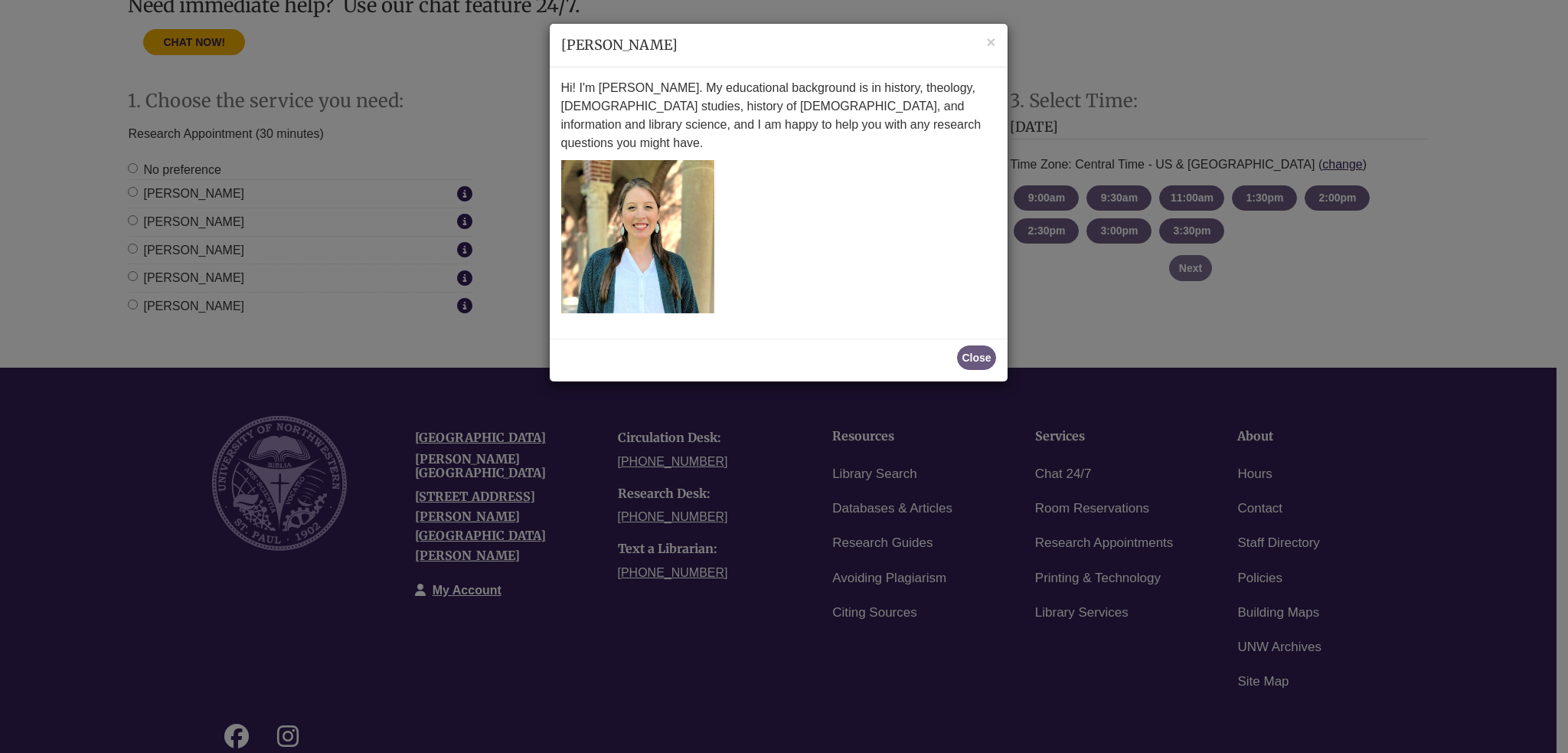
click at [462, 294] on div "× Becky Halberg Hi! I'm Becky Halberg. My educational background is in history,…" at bounding box center [784, 376] width 1568 height 753
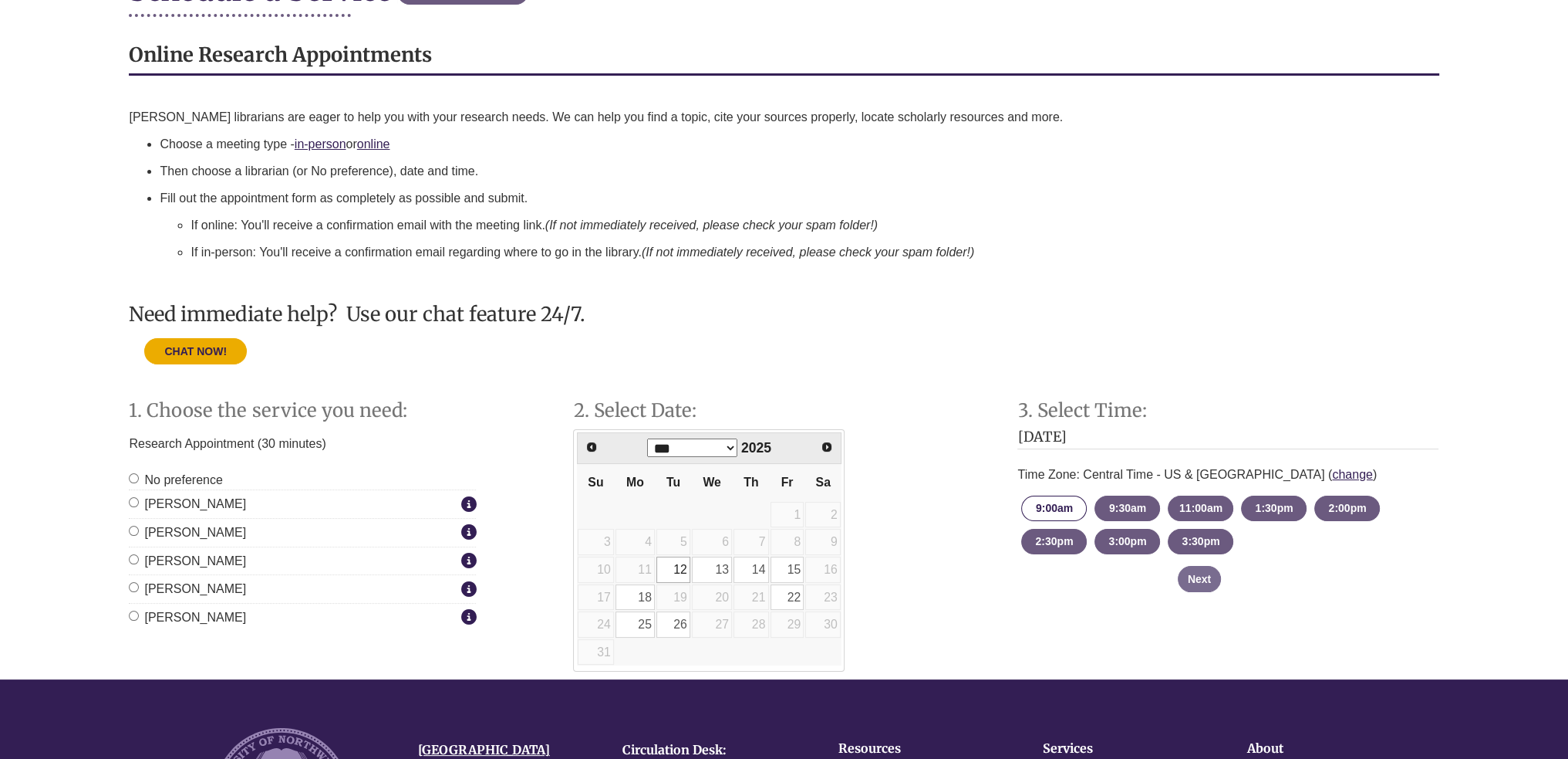
scroll to position [0, 0]
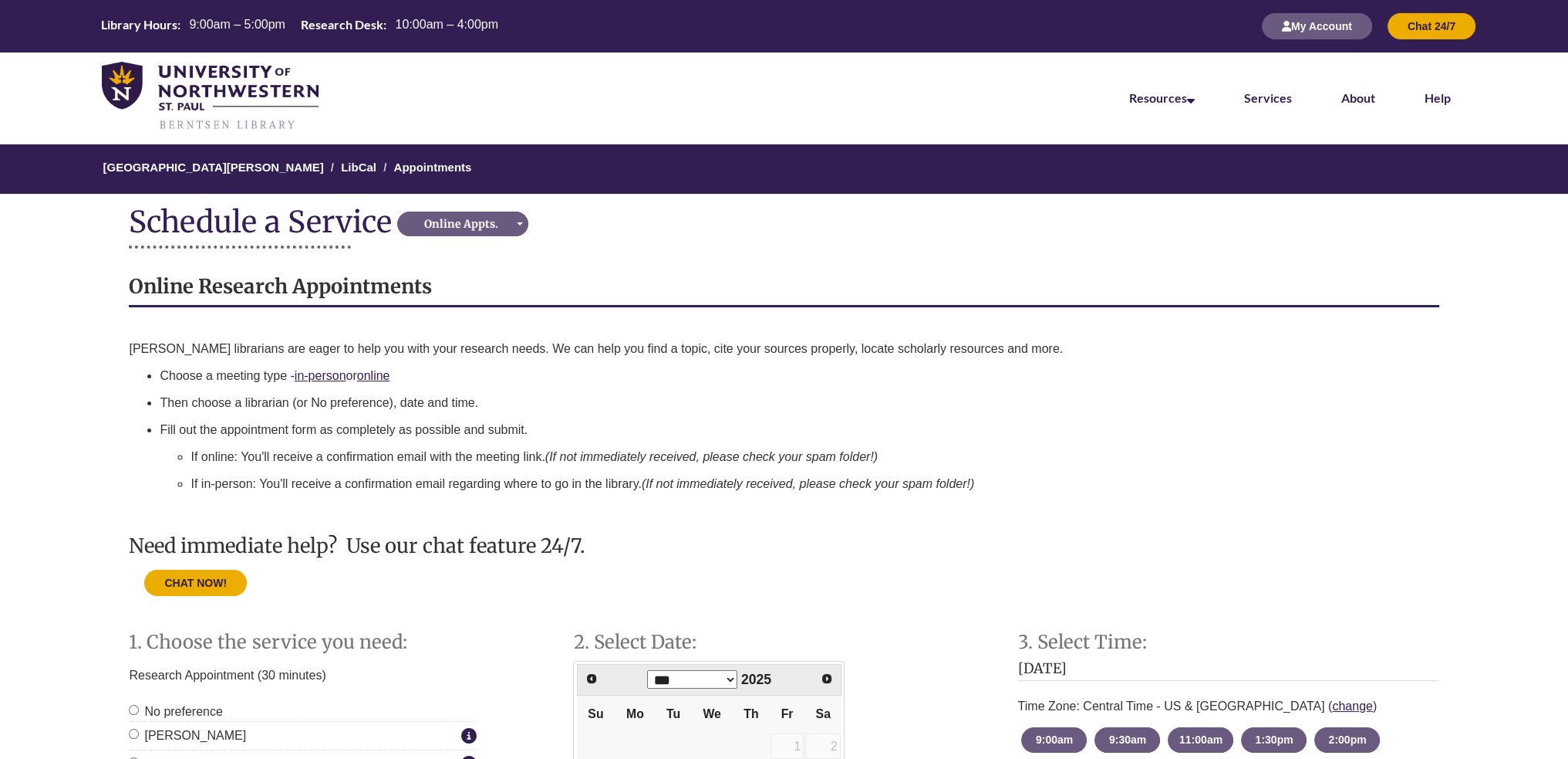
click at [1375, 89] on li "About" at bounding box center [1358, 96] width 83 height 77
click at [1375, 93] on li "About" at bounding box center [1358, 96] width 83 height 77
click at [1344, 97] on link "About" at bounding box center [1359, 99] width 34 height 17
